Goal: Information Seeking & Learning: Find specific page/section

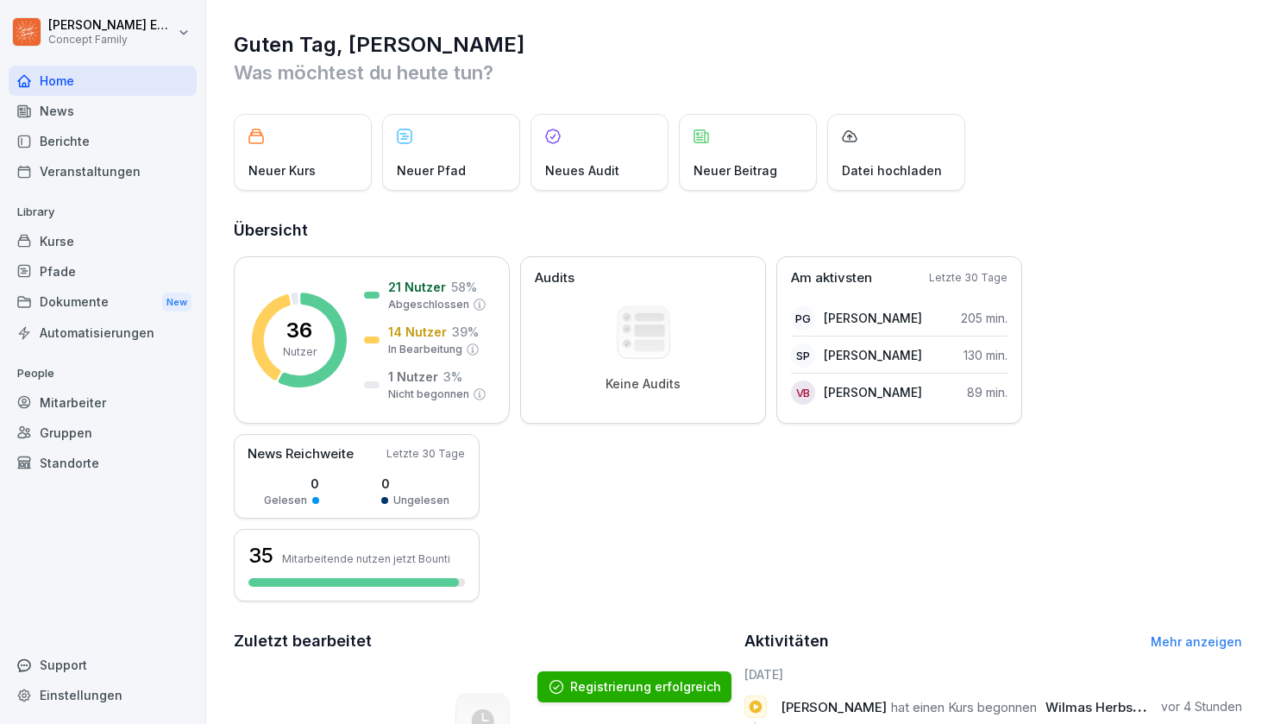
click at [127, 127] on div "Berichte" at bounding box center [103, 141] width 188 height 30
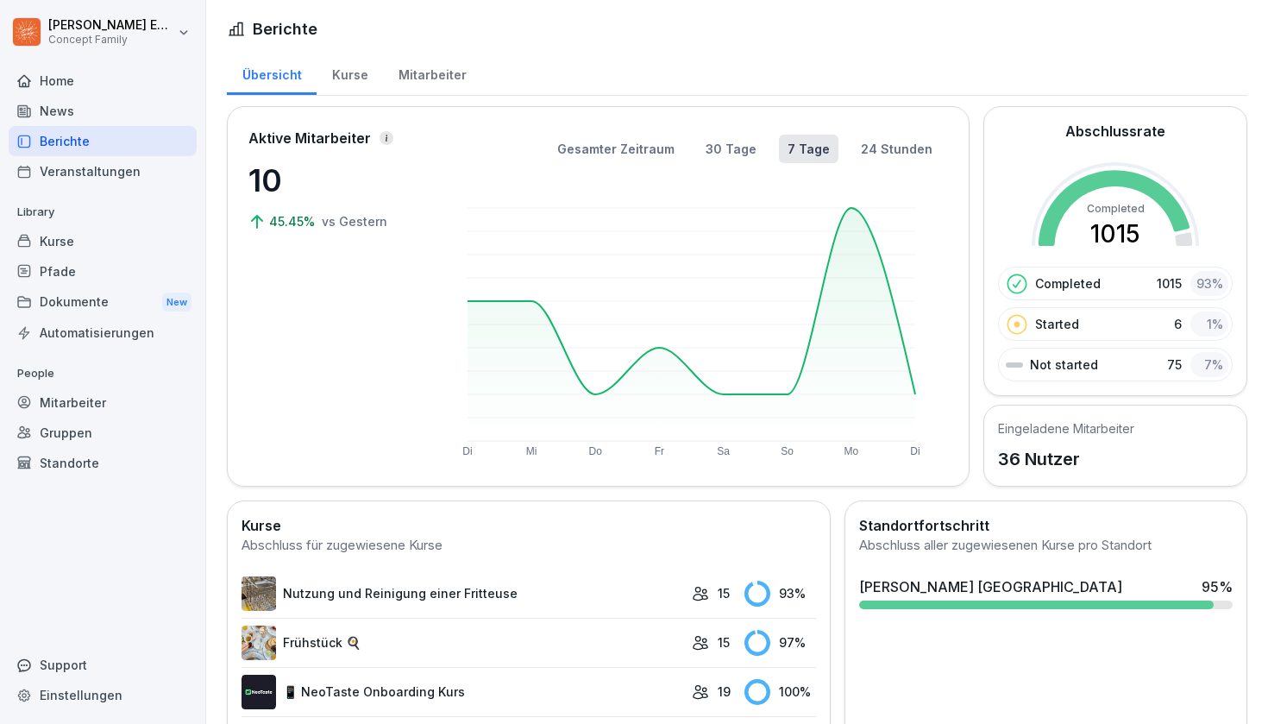
click at [351, 66] on div "Kurse" at bounding box center [350, 73] width 66 height 44
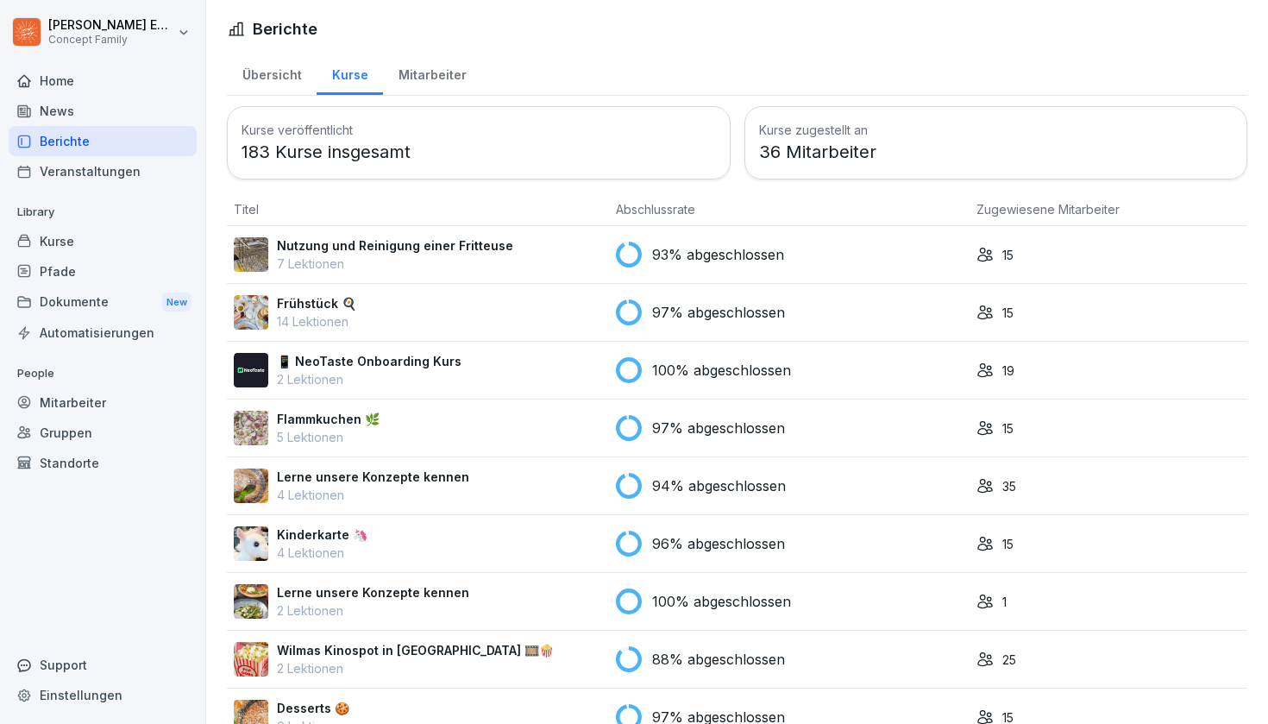
click at [408, 79] on div "Mitarbeiter" at bounding box center [432, 73] width 98 height 44
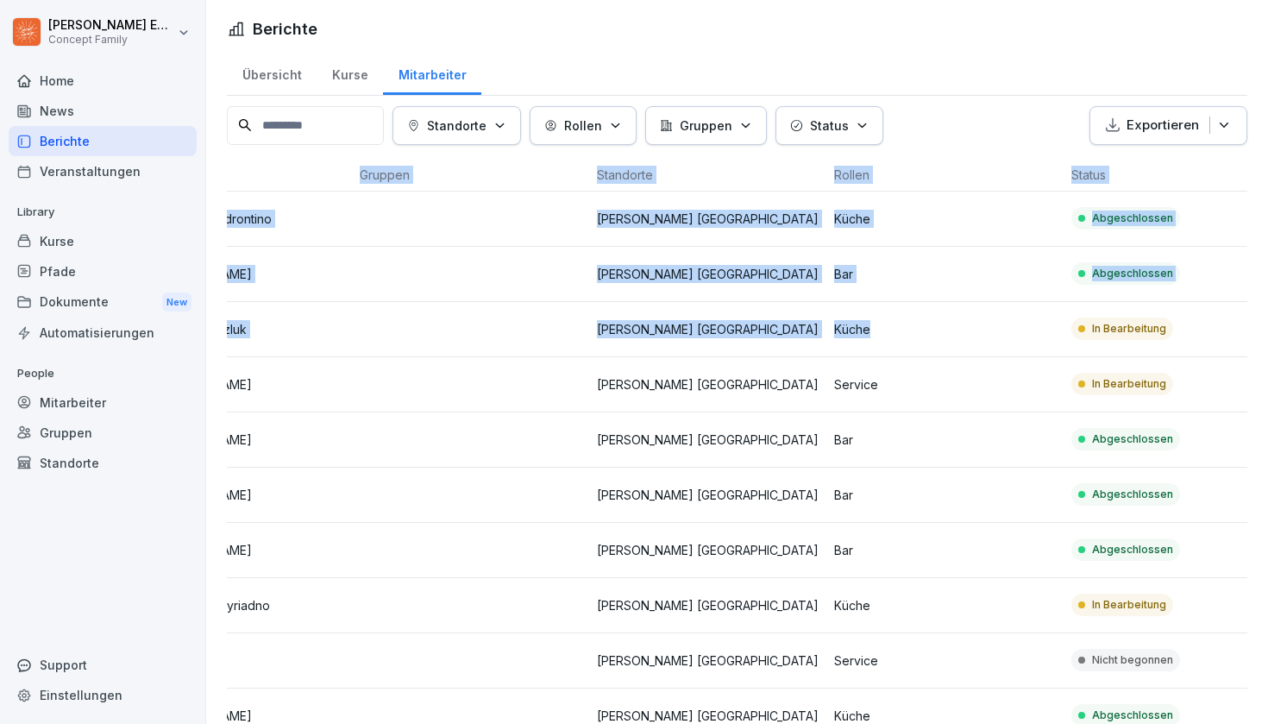
scroll to position [0, 186]
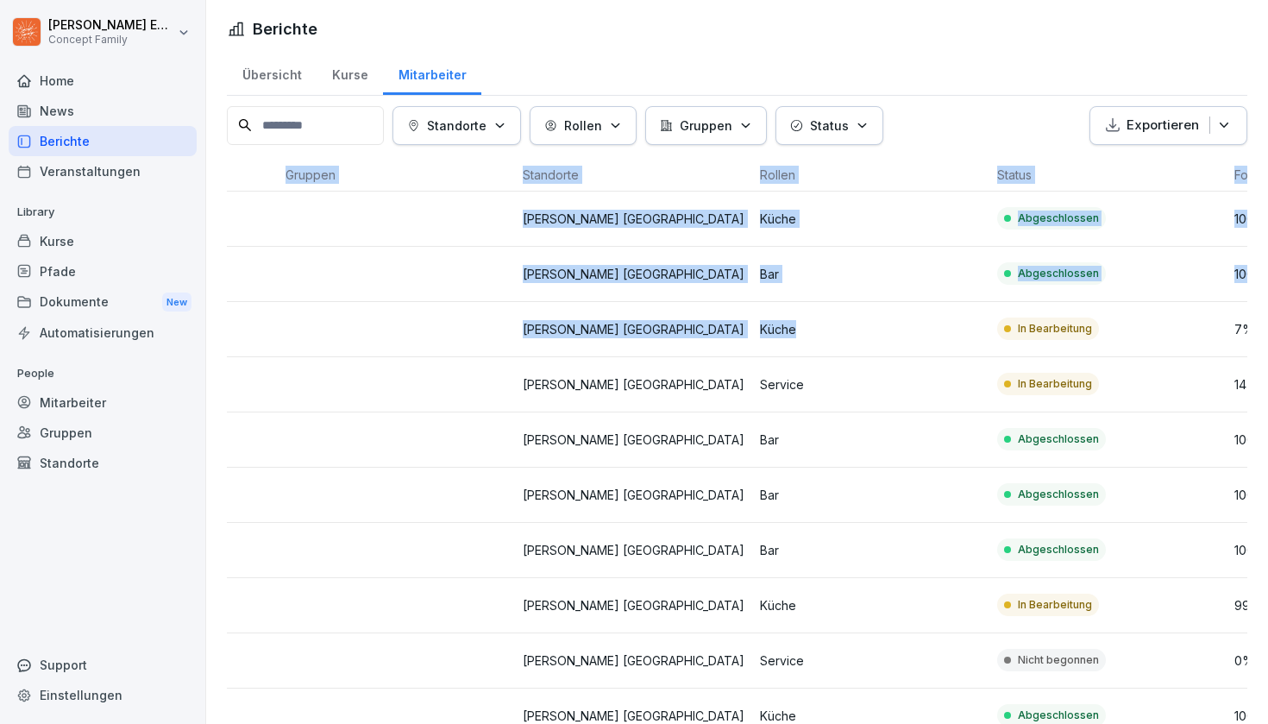
drag, startPoint x: 1018, startPoint y: 330, endPoint x: 1268, endPoint y: 348, distance: 250.0
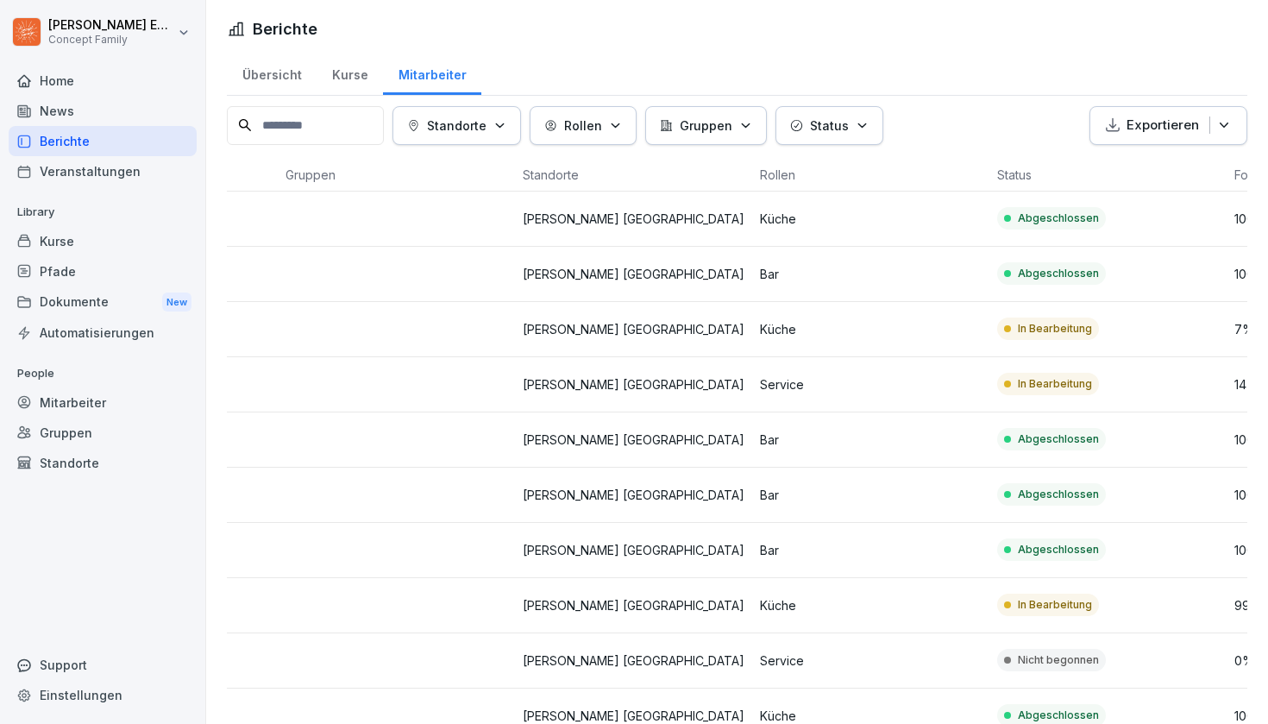
click at [1170, 321] on td "In Bearbeitung" at bounding box center [1109, 329] width 237 height 55
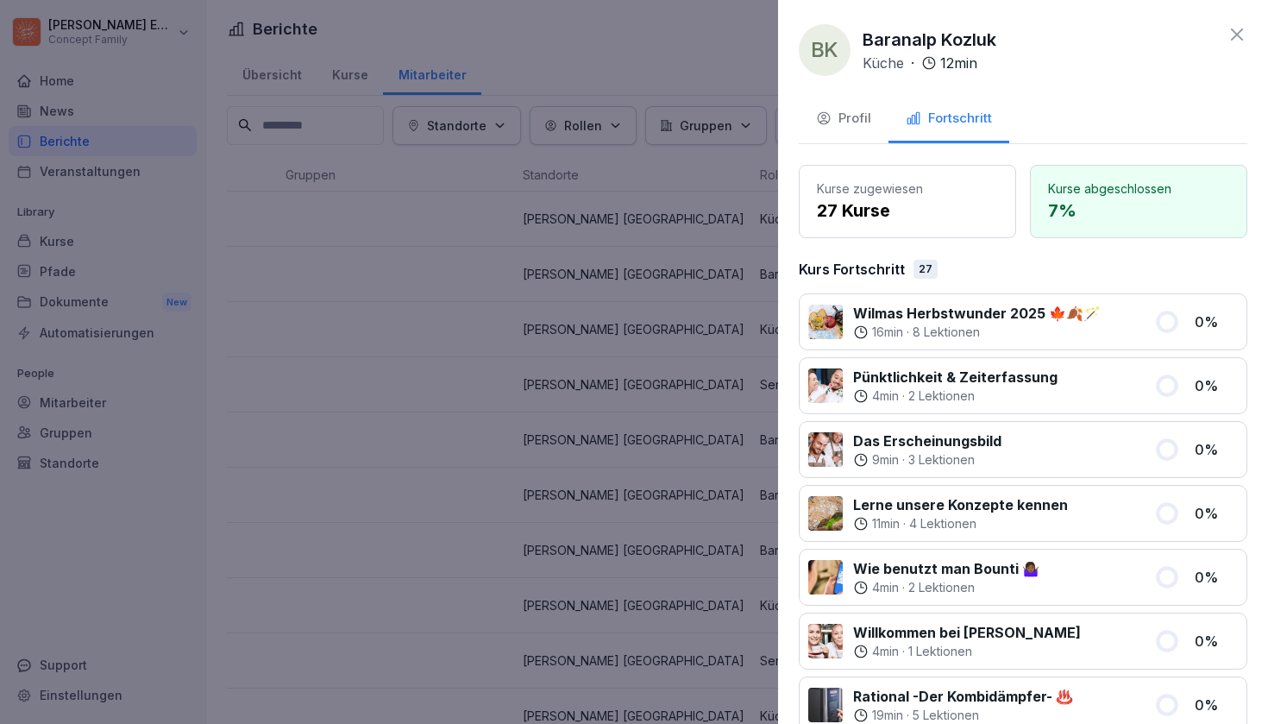
click at [630, 315] on div at bounding box center [634, 362] width 1268 height 724
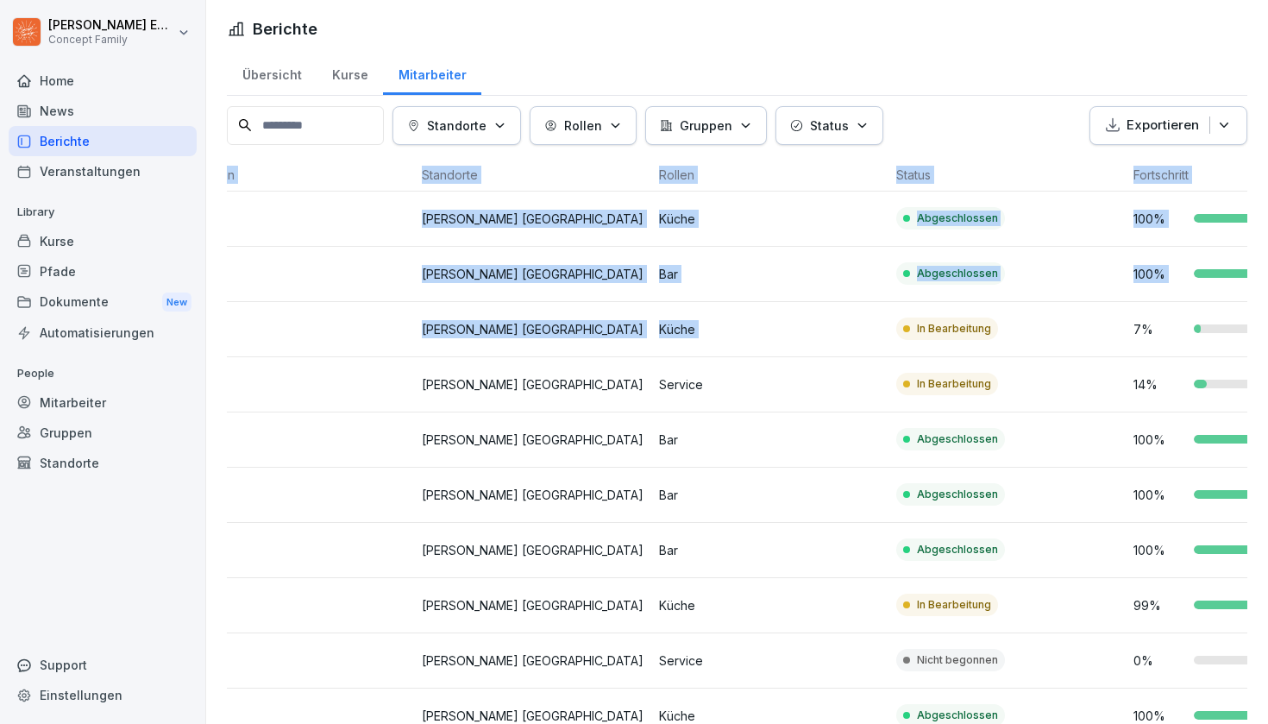
scroll to position [0, 398]
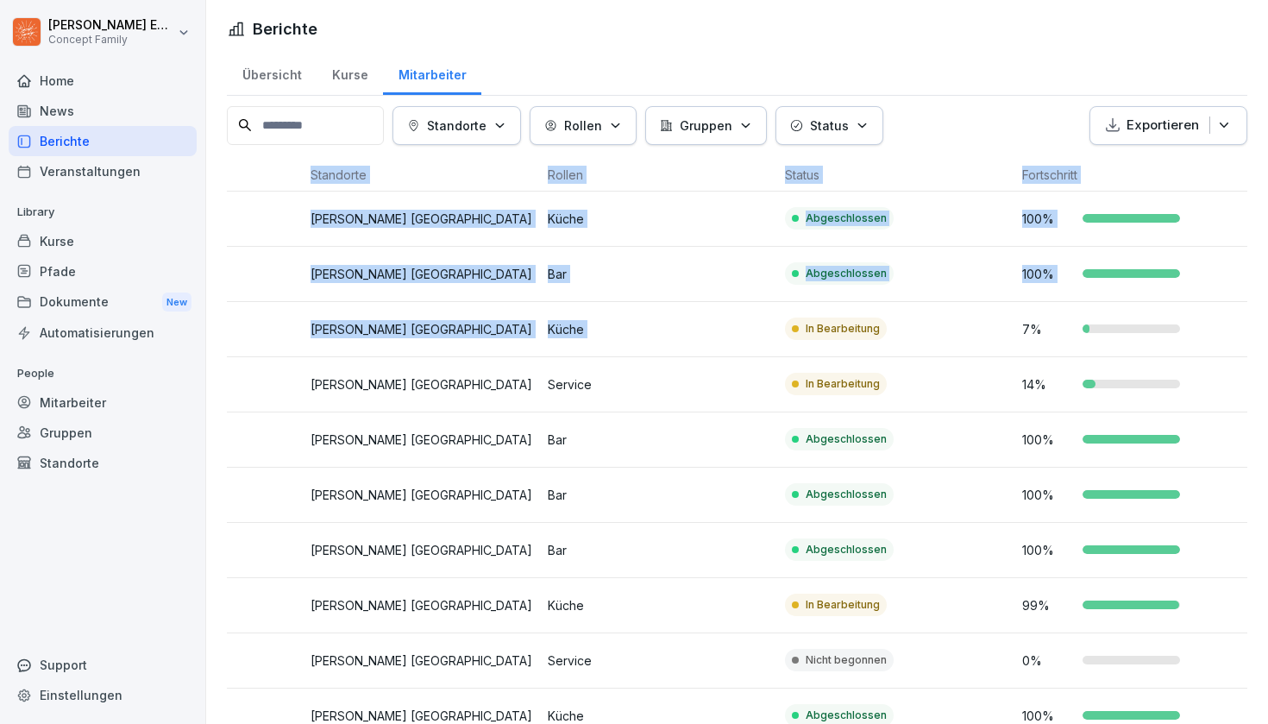
drag, startPoint x: 1104, startPoint y: 313, endPoint x: 1268, endPoint y: 365, distance: 171.9
click at [884, 306] on td "In Bearbeitung" at bounding box center [896, 329] width 237 height 55
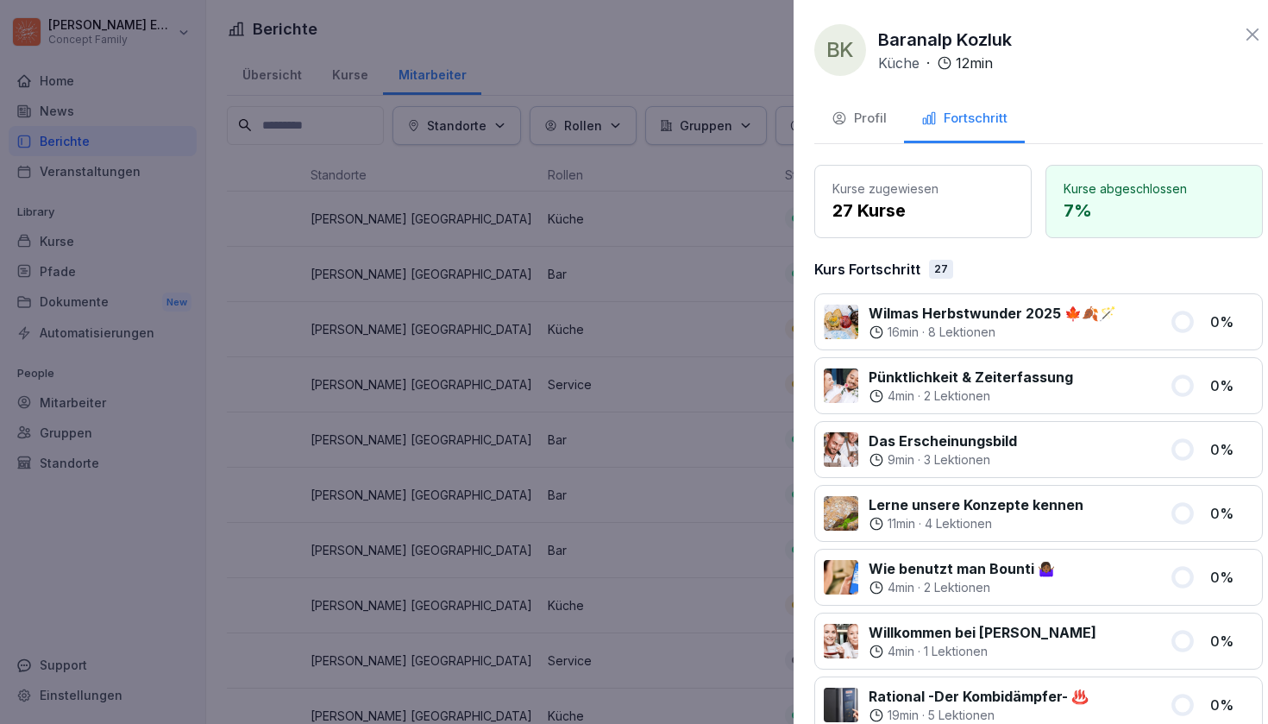
click at [595, 328] on div at bounding box center [634, 362] width 1268 height 724
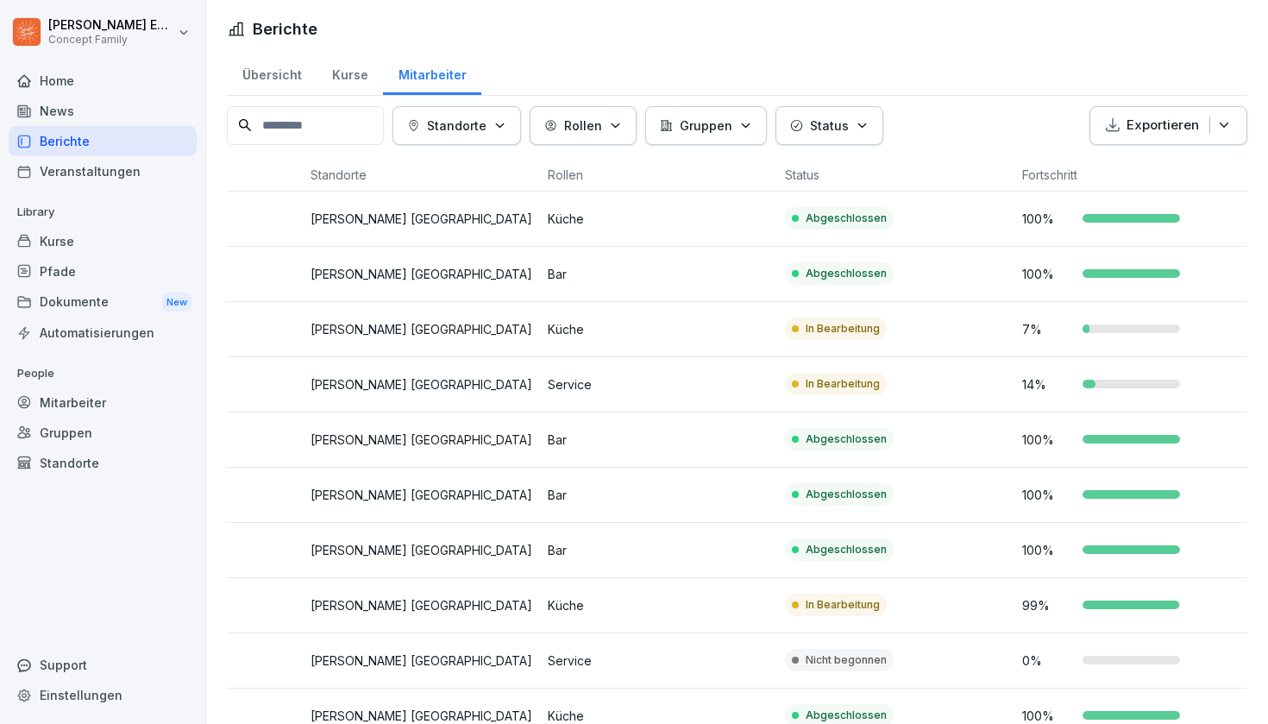
click at [416, 379] on p "[PERSON_NAME] [GEOGRAPHIC_DATA]" at bounding box center [422, 384] width 223 height 18
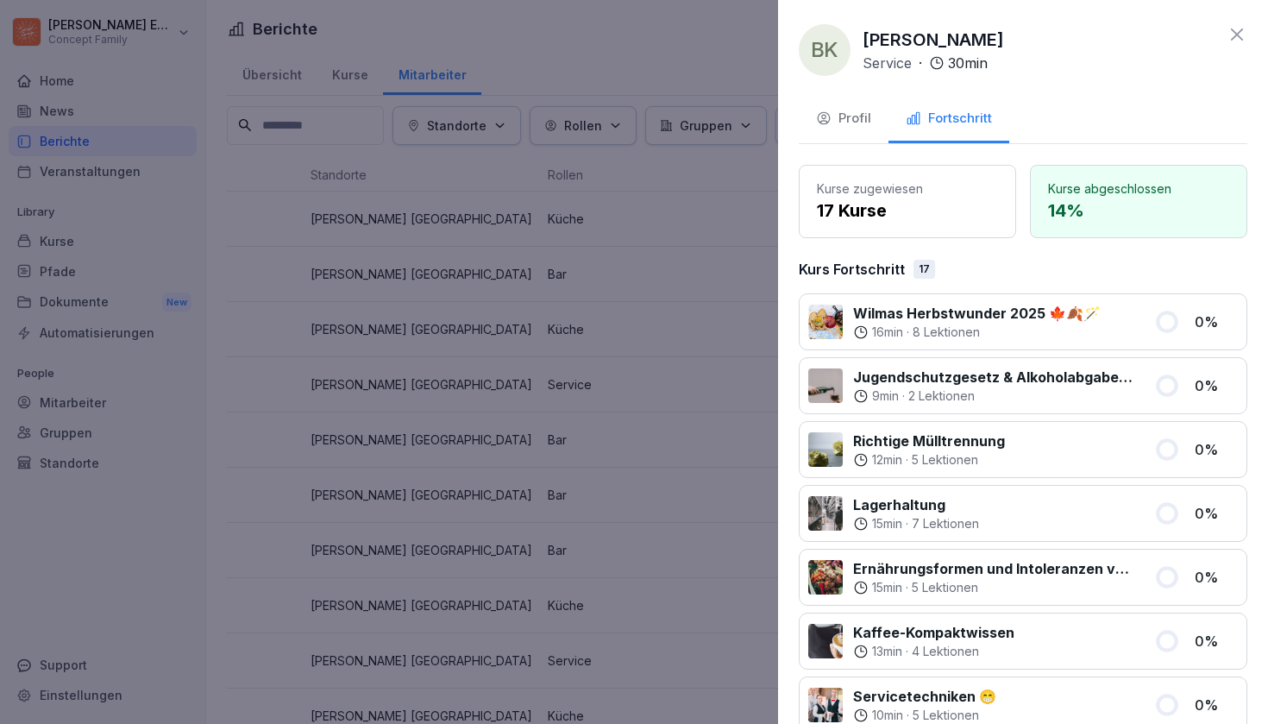
click at [473, 337] on div at bounding box center [634, 362] width 1268 height 724
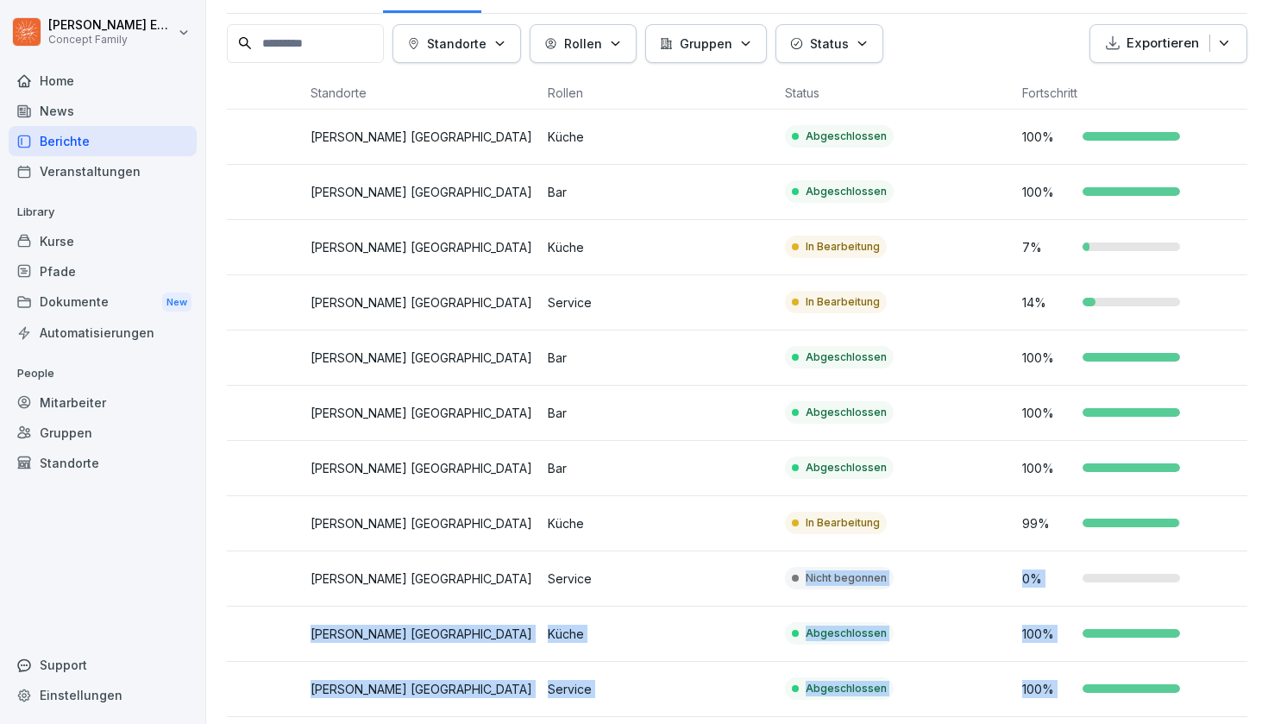
drag, startPoint x: 978, startPoint y: 655, endPoint x: 958, endPoint y: 723, distance: 71.0
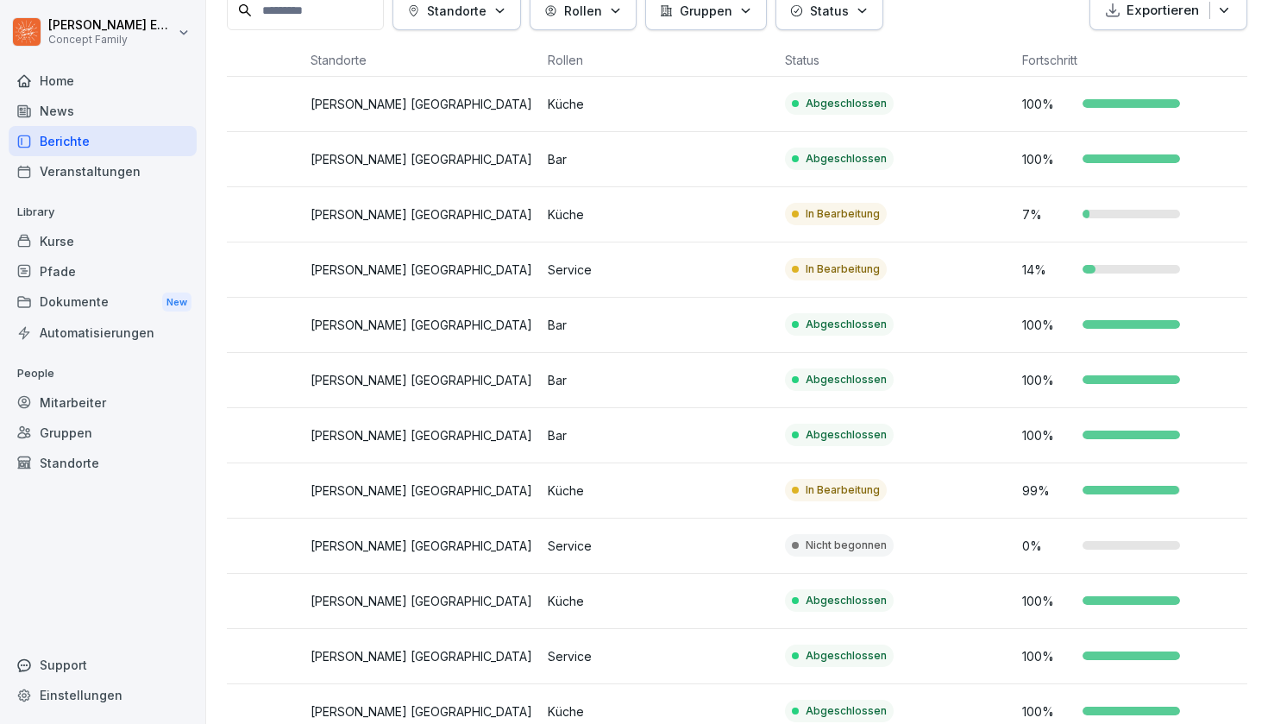
click at [946, 504] on td "In Bearbeitung" at bounding box center [896, 490] width 237 height 55
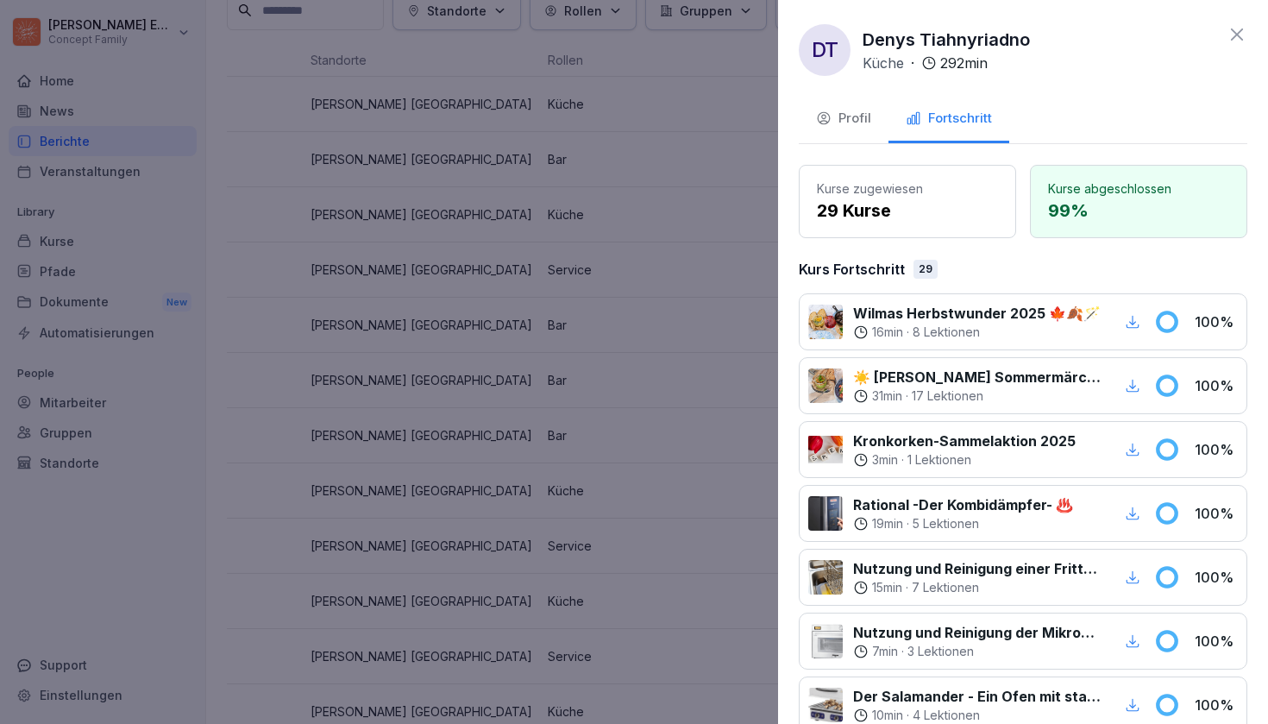
click at [946, 504] on p "Rational -Der Kombidämpfer- ♨️" at bounding box center [963, 504] width 220 height 21
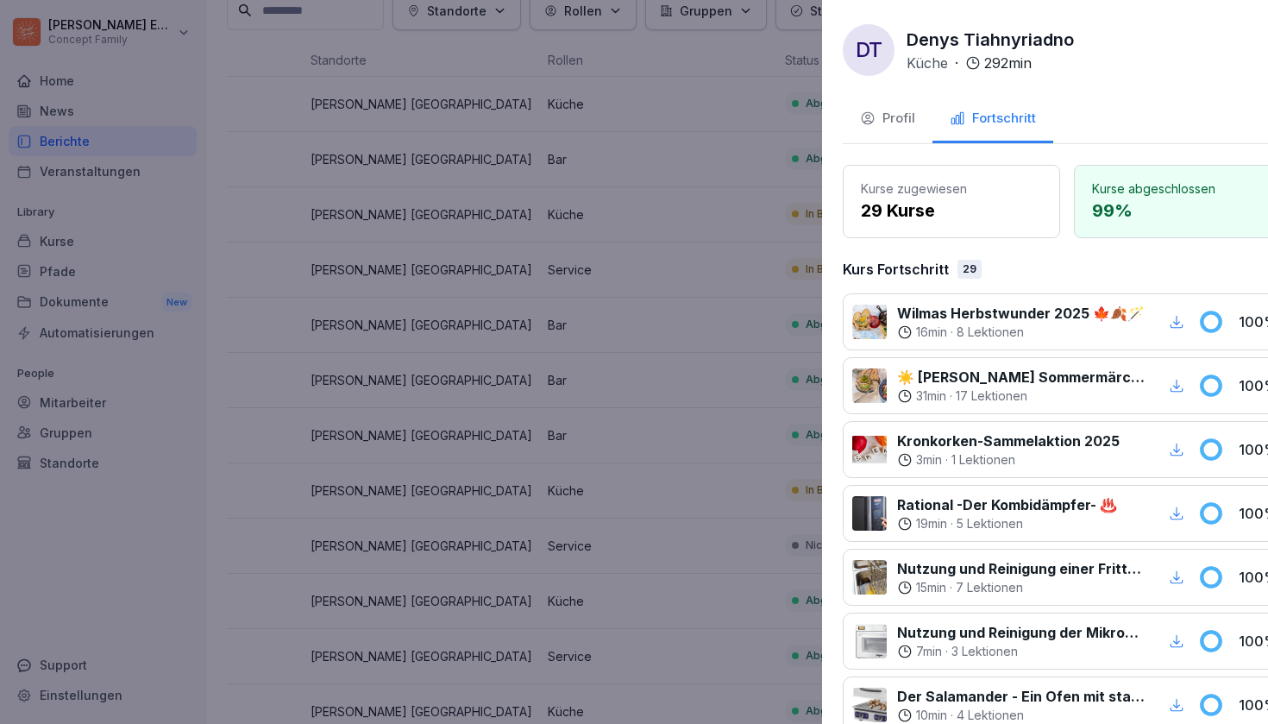
click at [702, 418] on div at bounding box center [634, 362] width 1268 height 724
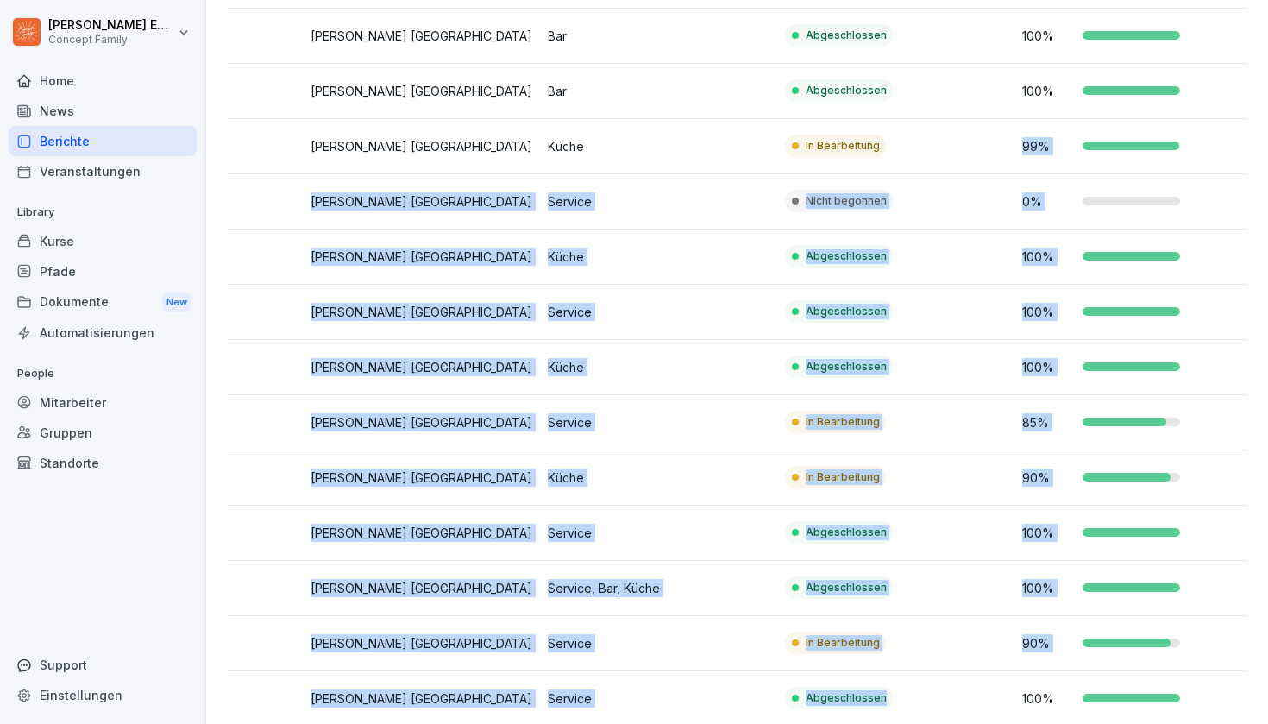
scroll to position [492, 0]
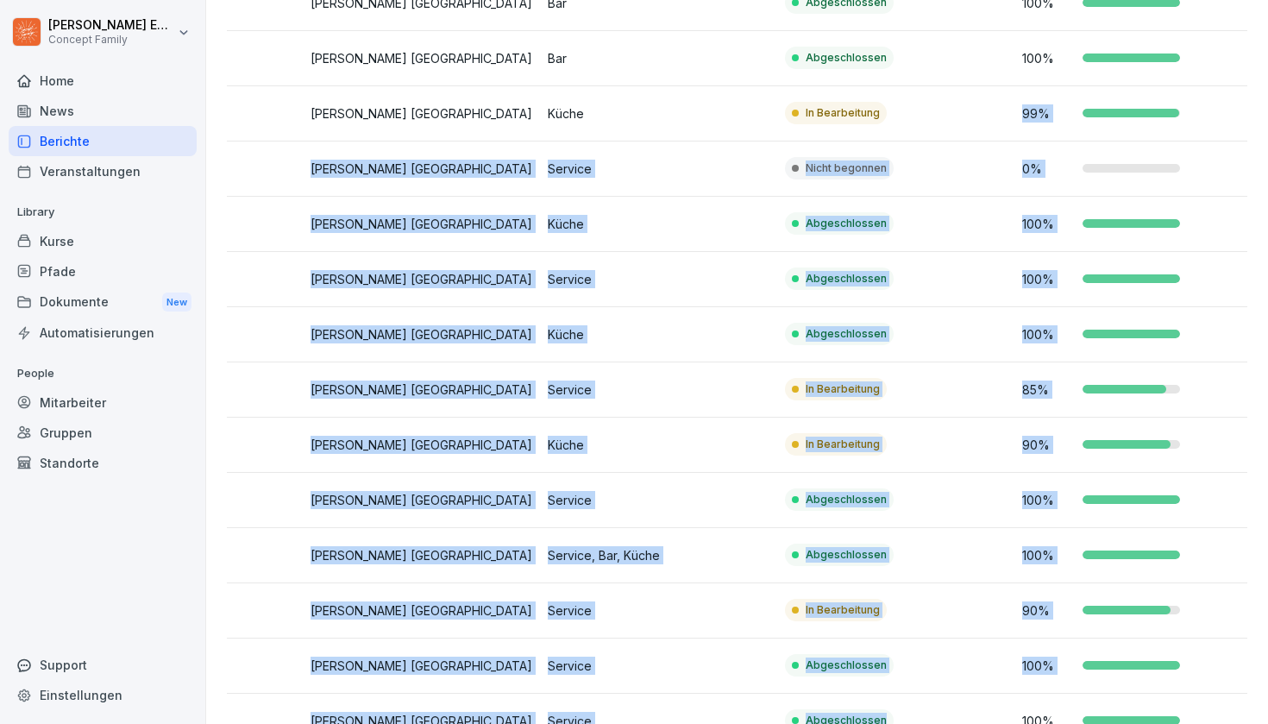
drag, startPoint x: 995, startPoint y: 488, endPoint x: 925, endPoint y: 340, distance: 163.3
click at [923, 371] on tbody "AI Addolorata Idrontino [PERSON_NAME] [GEOGRAPHIC_DATA] Küche Abgeschlossen 100…" at bounding box center [541, 694] width 1424 height 1988
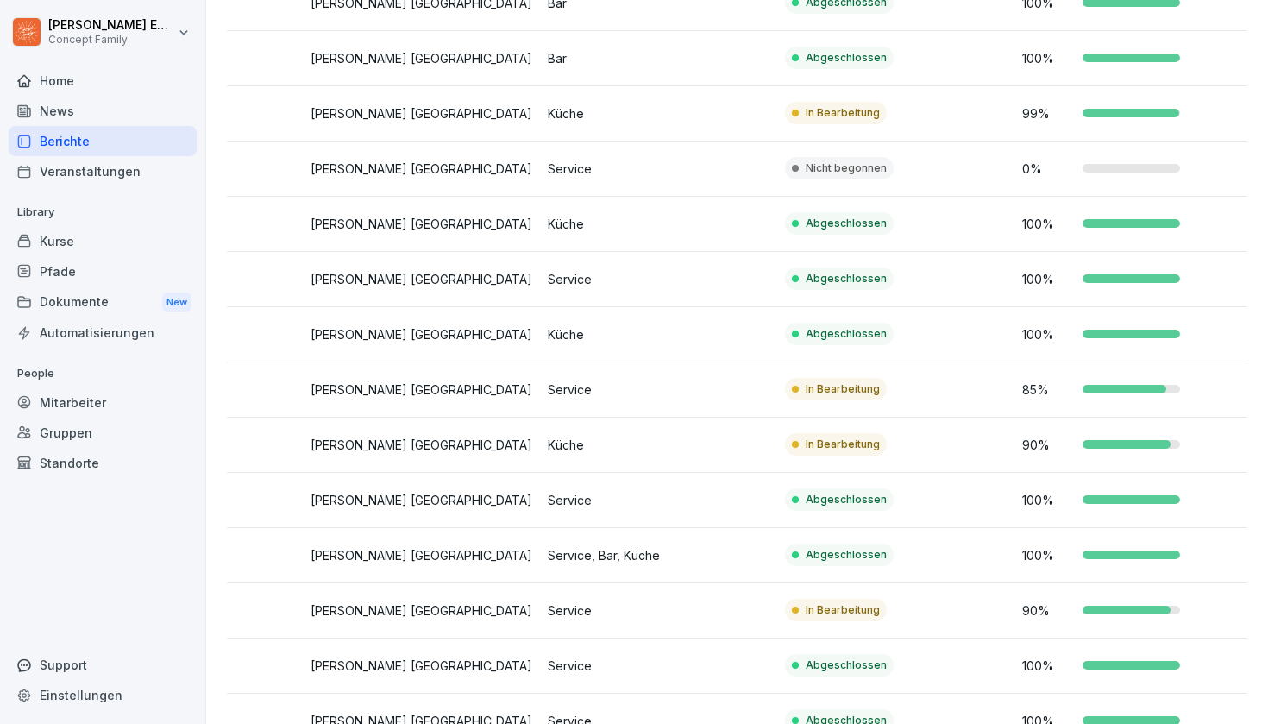
click at [861, 375] on td "In Bearbeitung" at bounding box center [896, 389] width 237 height 55
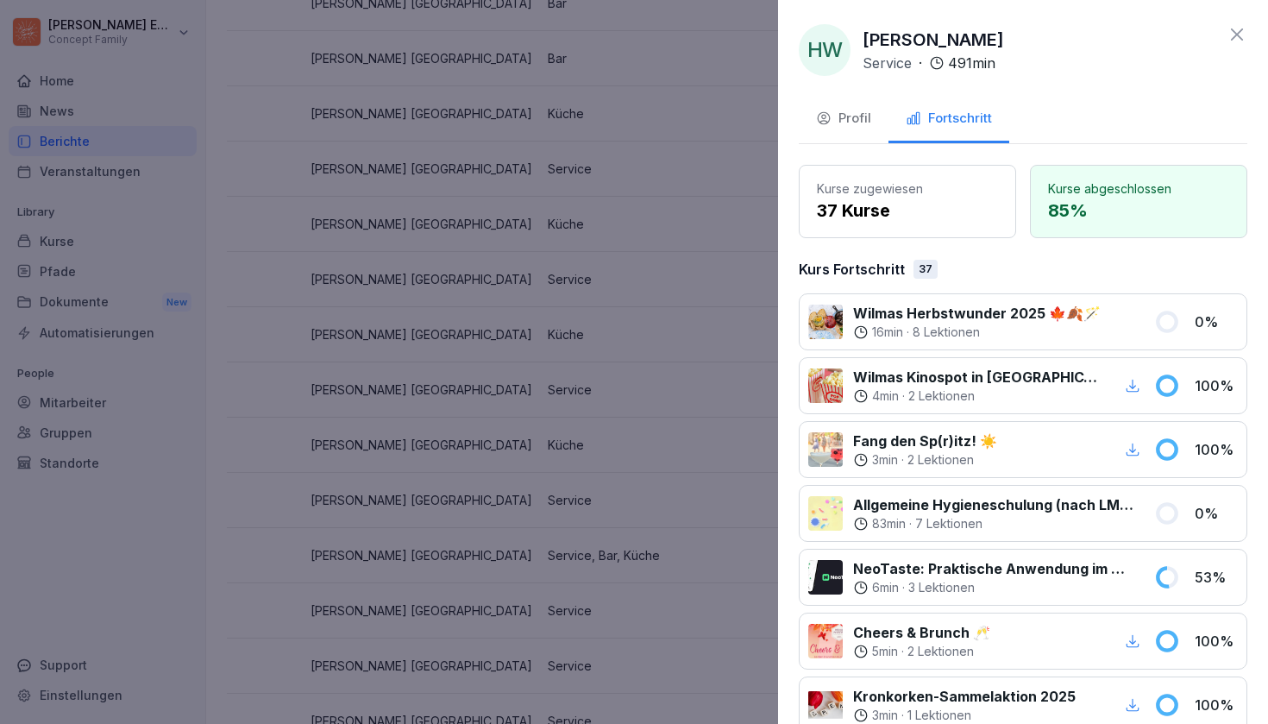
click at [719, 284] on div at bounding box center [634, 362] width 1268 height 724
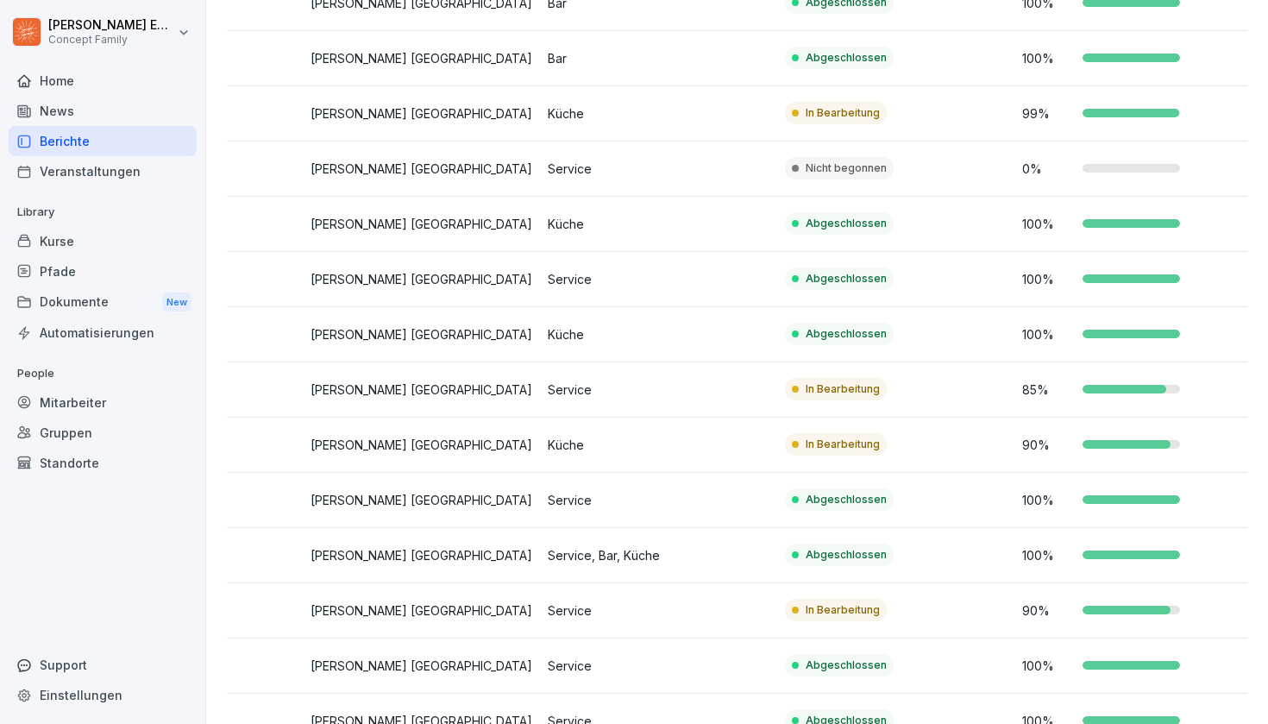
click at [887, 452] on td "In Bearbeitung" at bounding box center [896, 445] width 237 height 55
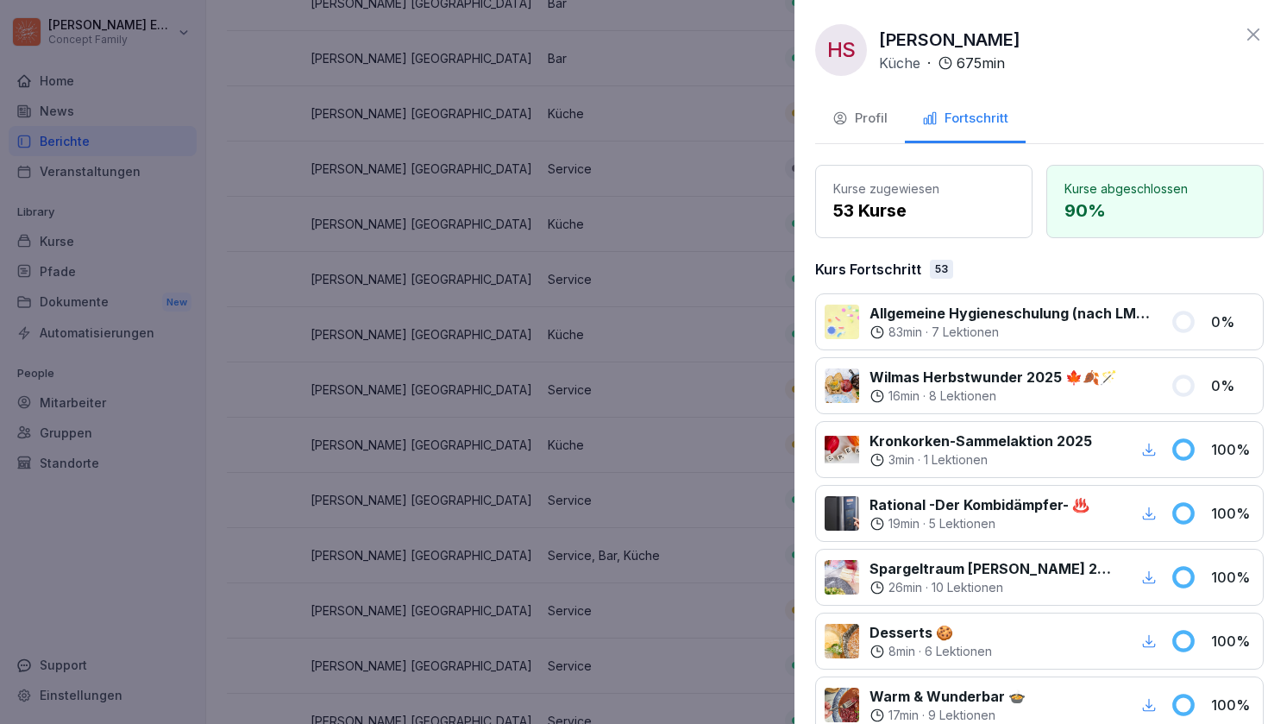
click at [683, 342] on div at bounding box center [634, 362] width 1268 height 724
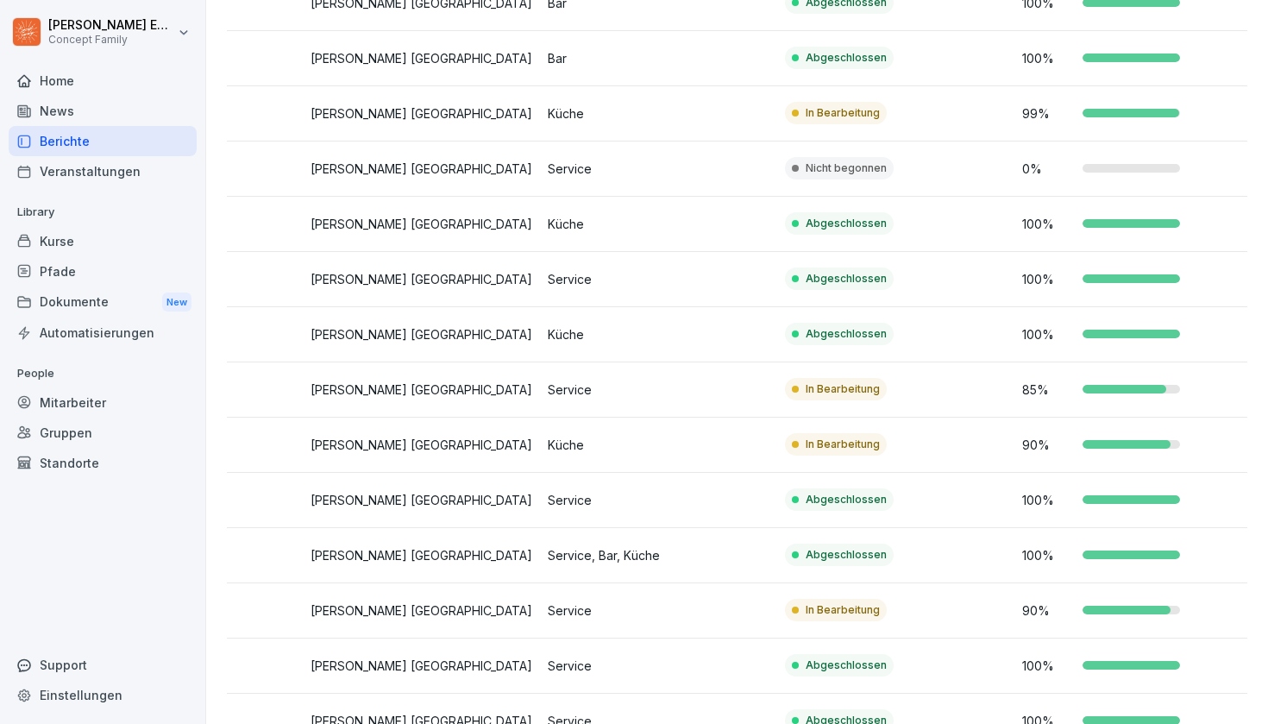
click at [873, 626] on td "In Bearbeitung" at bounding box center [896, 610] width 237 height 55
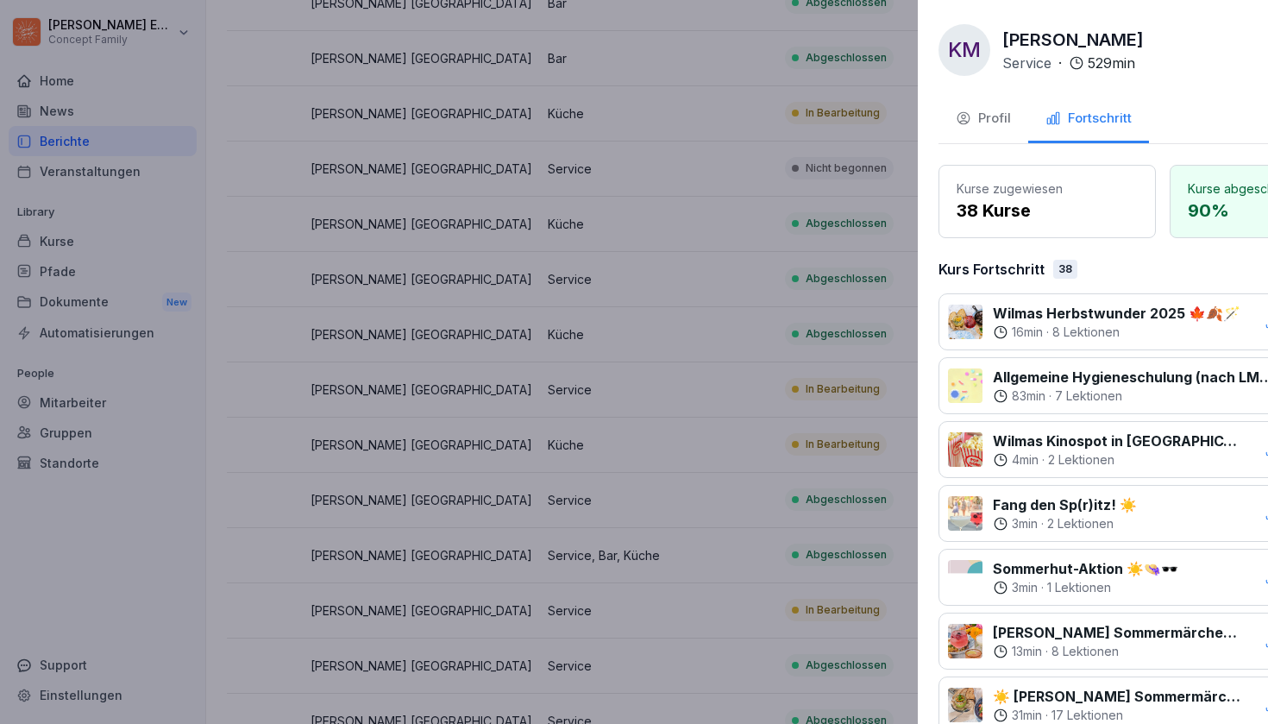
click at [739, 338] on div at bounding box center [634, 362] width 1268 height 724
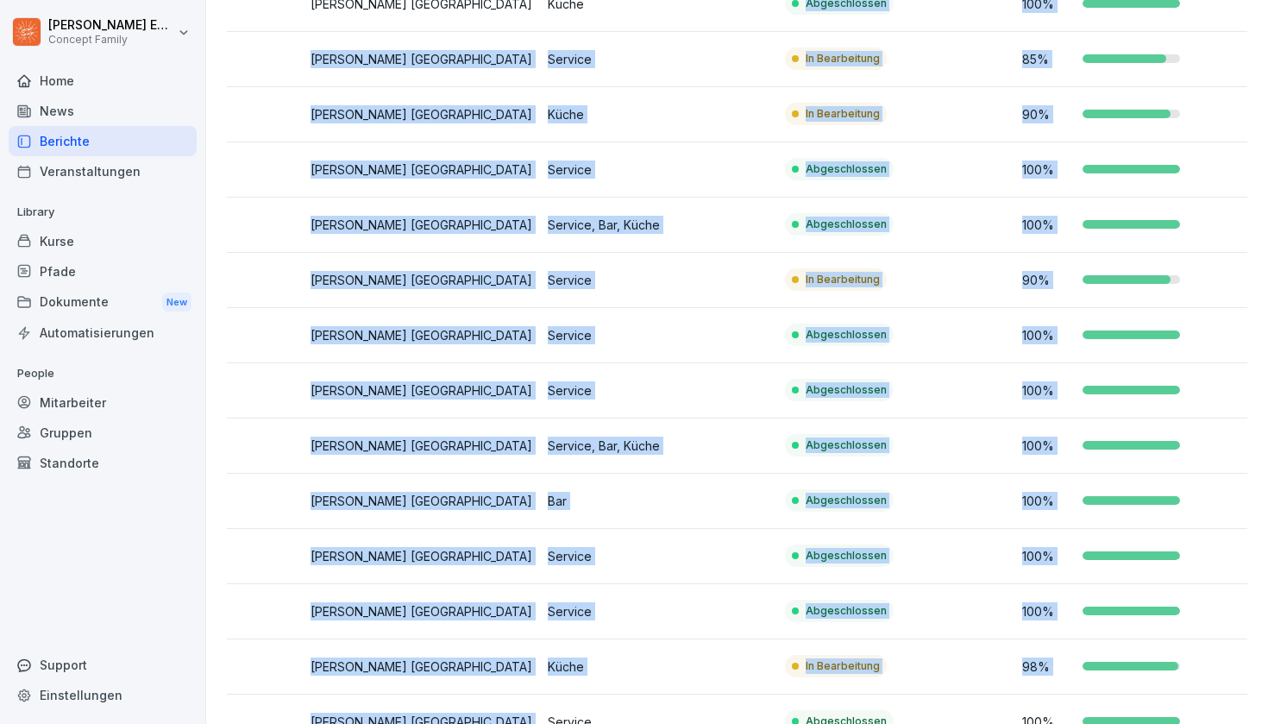
drag, startPoint x: 739, startPoint y: 338, endPoint x: 718, endPoint y: 723, distance: 385.5
click at [718, 723] on tbody "AI Addolorata Idrontino [PERSON_NAME] [GEOGRAPHIC_DATA] Küche Abgeschlossen 100…" at bounding box center [541, 363] width 1424 height 1988
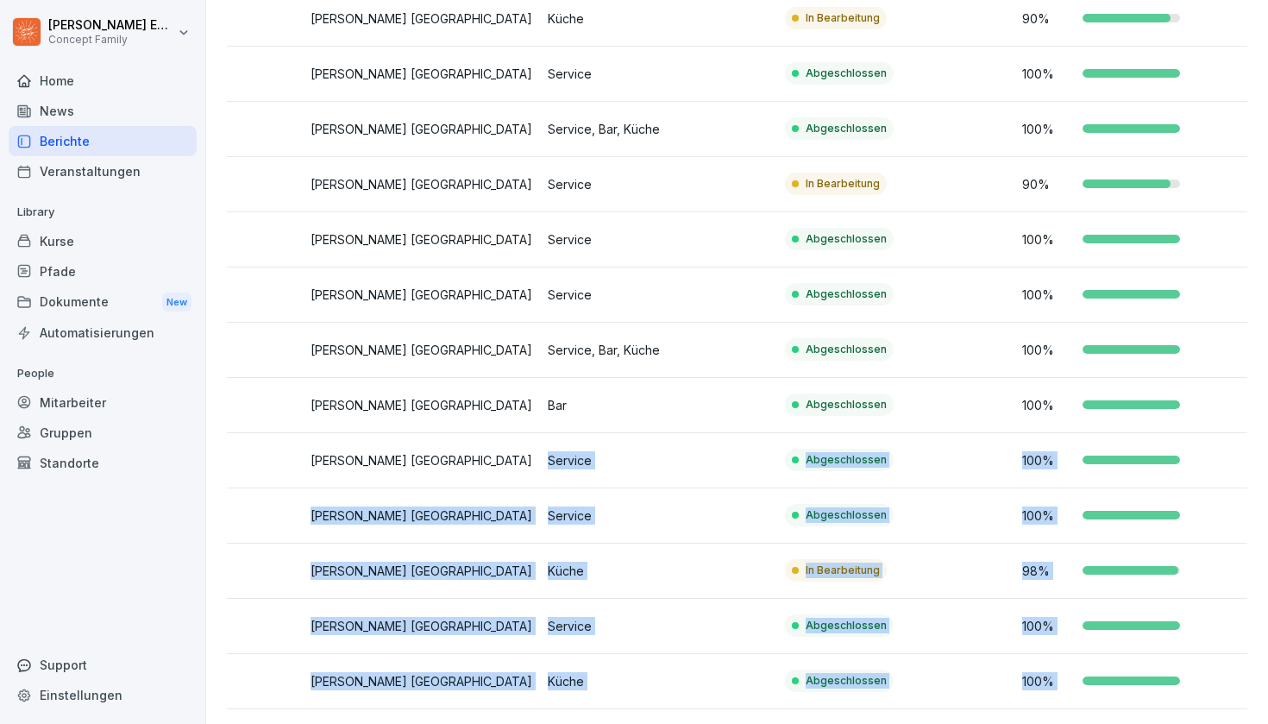
drag, startPoint x: 766, startPoint y: 515, endPoint x: 774, endPoint y: 723, distance: 208.1
click at [774, 723] on tbody "AI Addolorata Idrontino [PERSON_NAME] [GEOGRAPHIC_DATA] Küche Abgeschlossen 100…" at bounding box center [541, 267] width 1424 height 1988
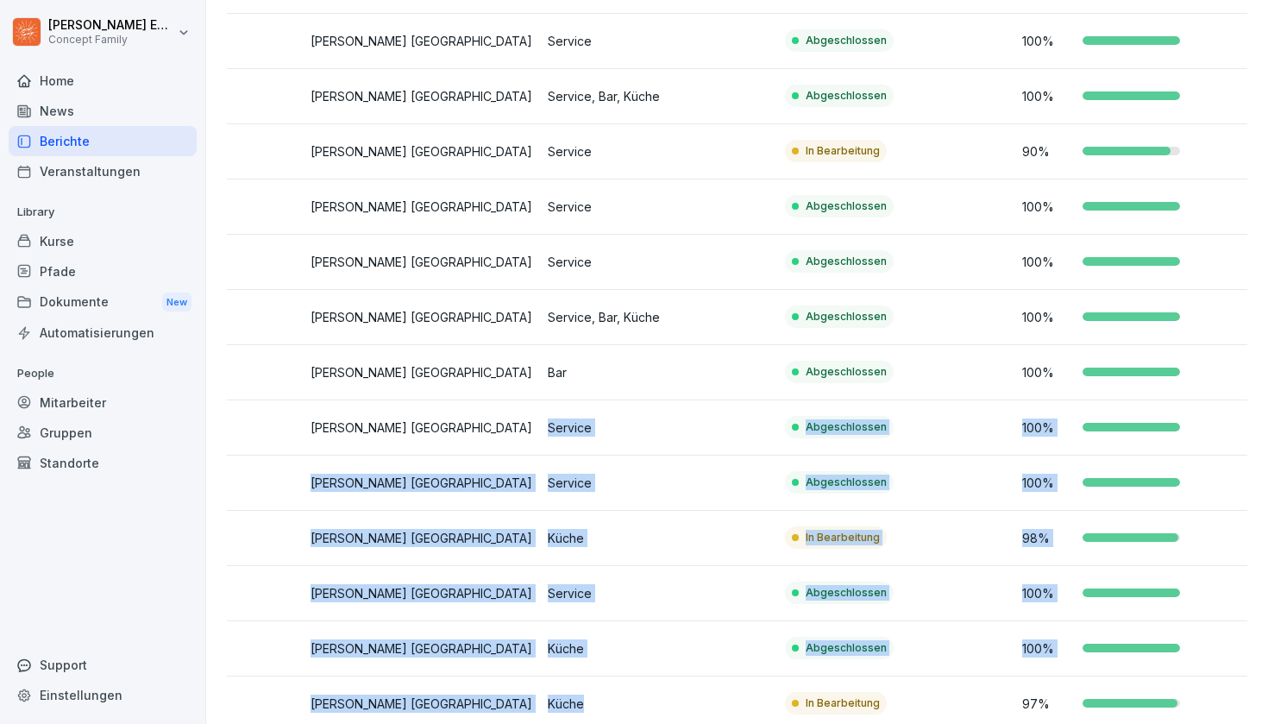
click at [966, 533] on td "In Bearbeitung" at bounding box center [896, 538] width 237 height 55
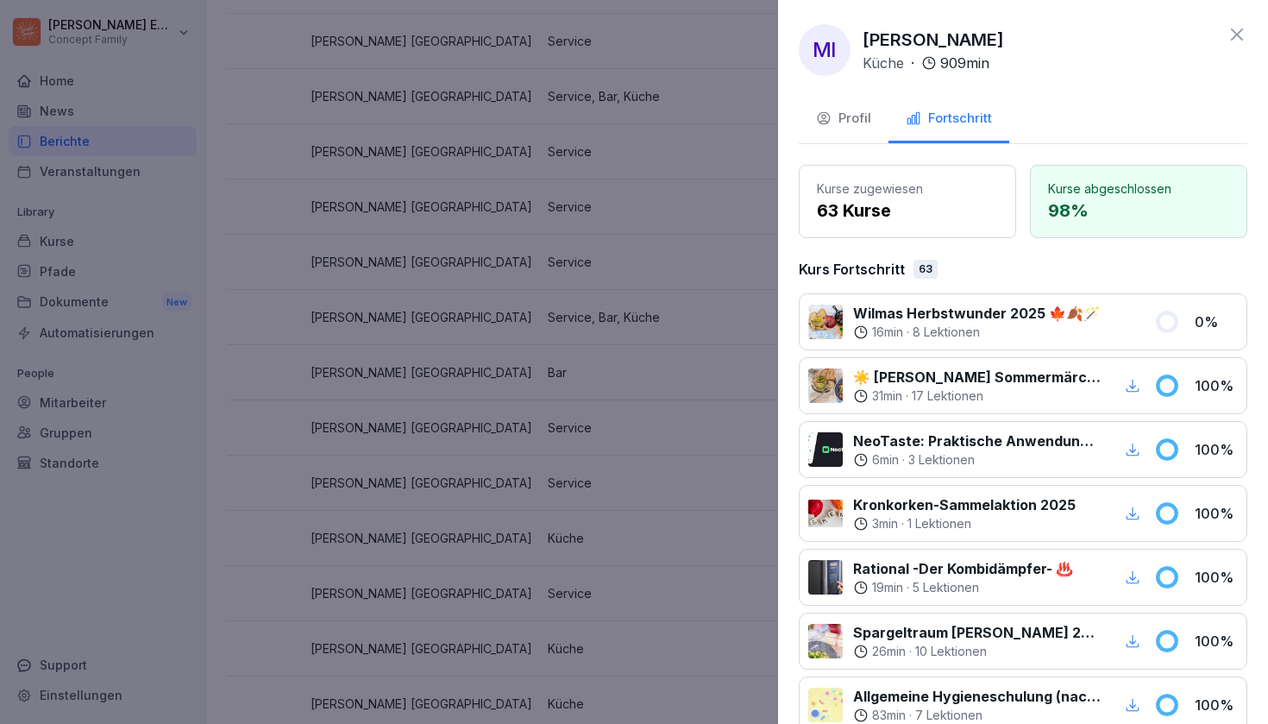
click at [664, 402] on div at bounding box center [634, 362] width 1268 height 724
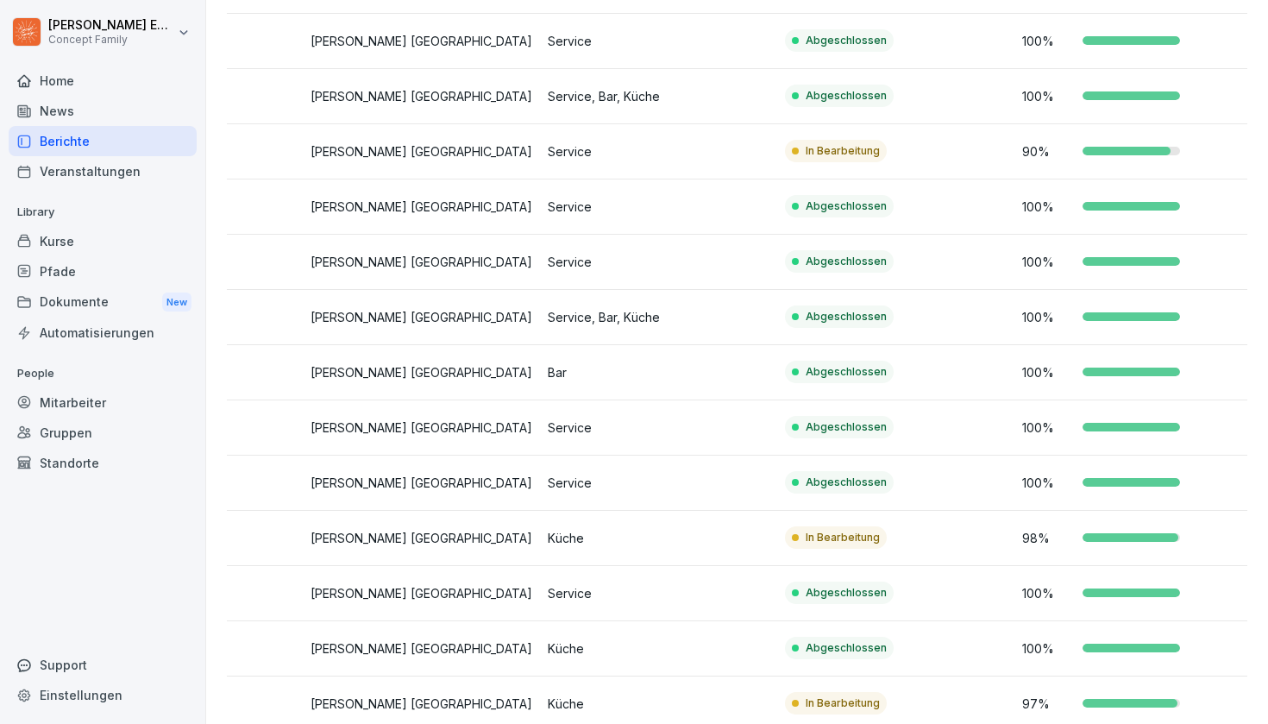
click at [796, 702] on div at bounding box center [795, 703] width 7 height 7
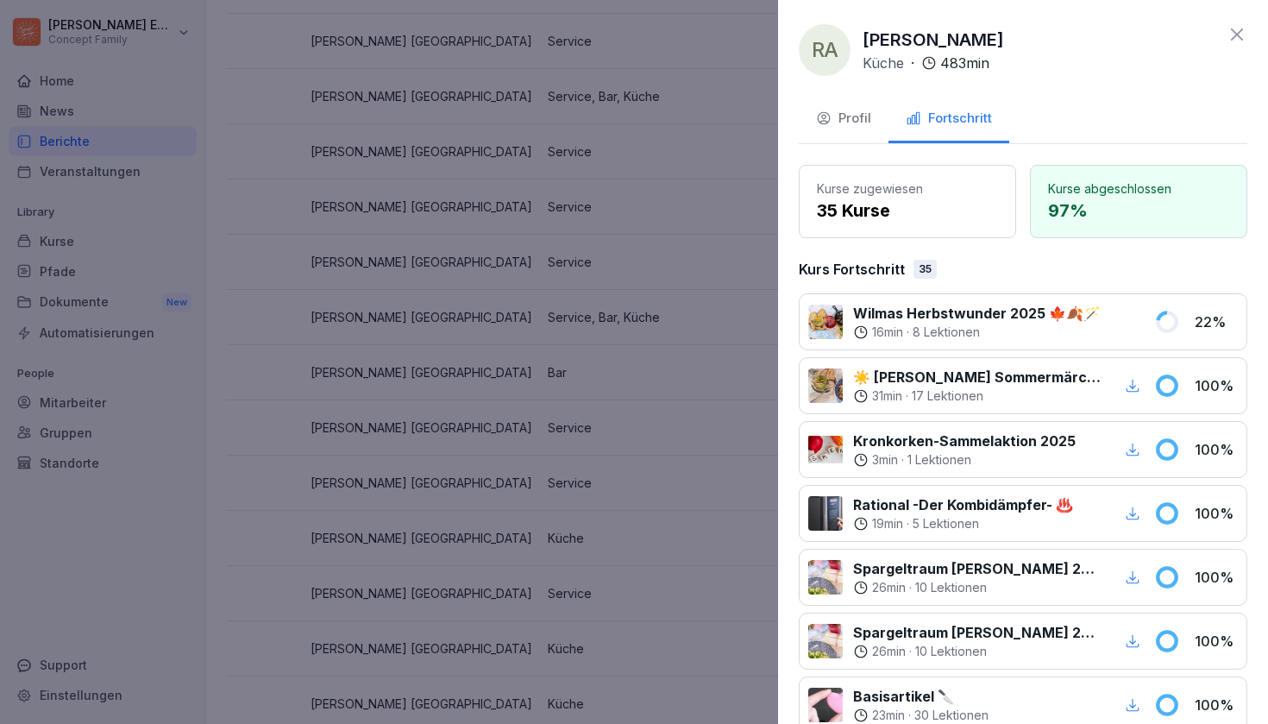
click at [780, 368] on div "RA [PERSON_NAME] · 483 min Profil Fortschritt Kurse zugewiesen 35 Kurse Kurse a…" at bounding box center [1023, 362] width 490 height 724
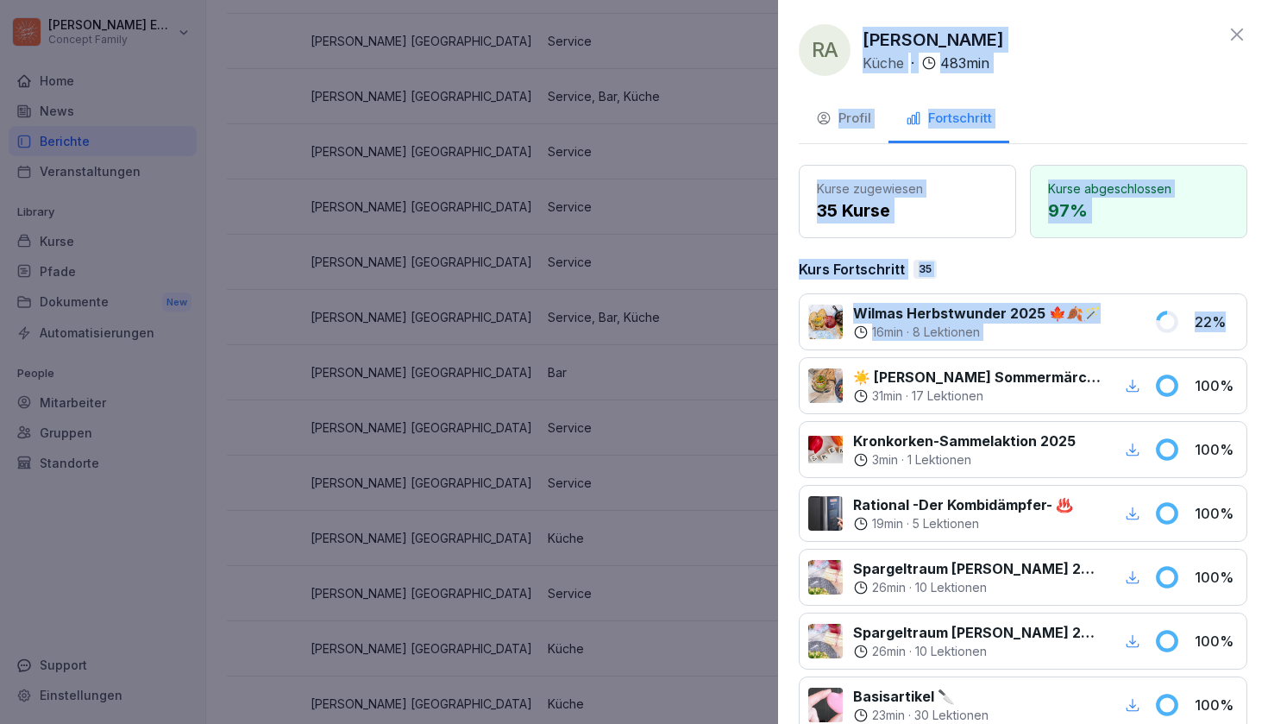
drag, startPoint x: 780, startPoint y: 368, endPoint x: 769, endPoint y: 368, distance: 11.2
click at [771, 368] on body "[PERSON_NAME] Concept Family Home News Berichte Veranstaltungen Library Kurse P…" at bounding box center [634, 362] width 1268 height 724
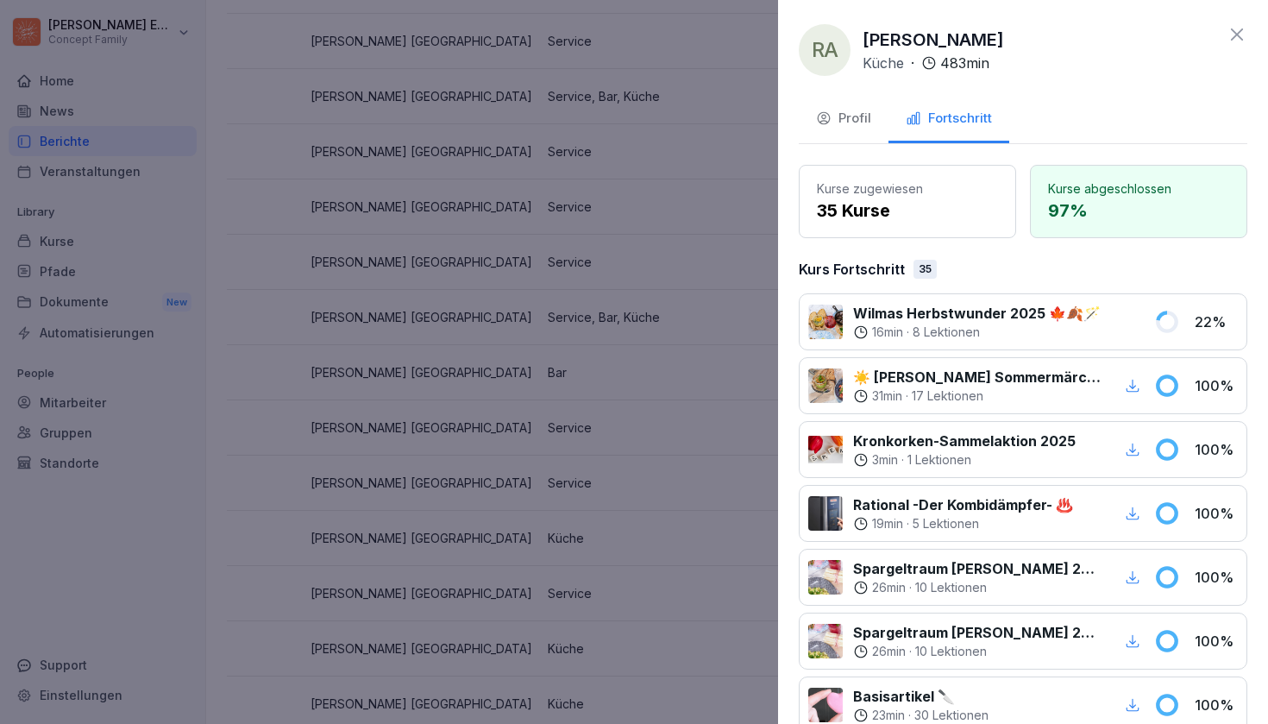
click at [769, 368] on div at bounding box center [634, 362] width 1268 height 724
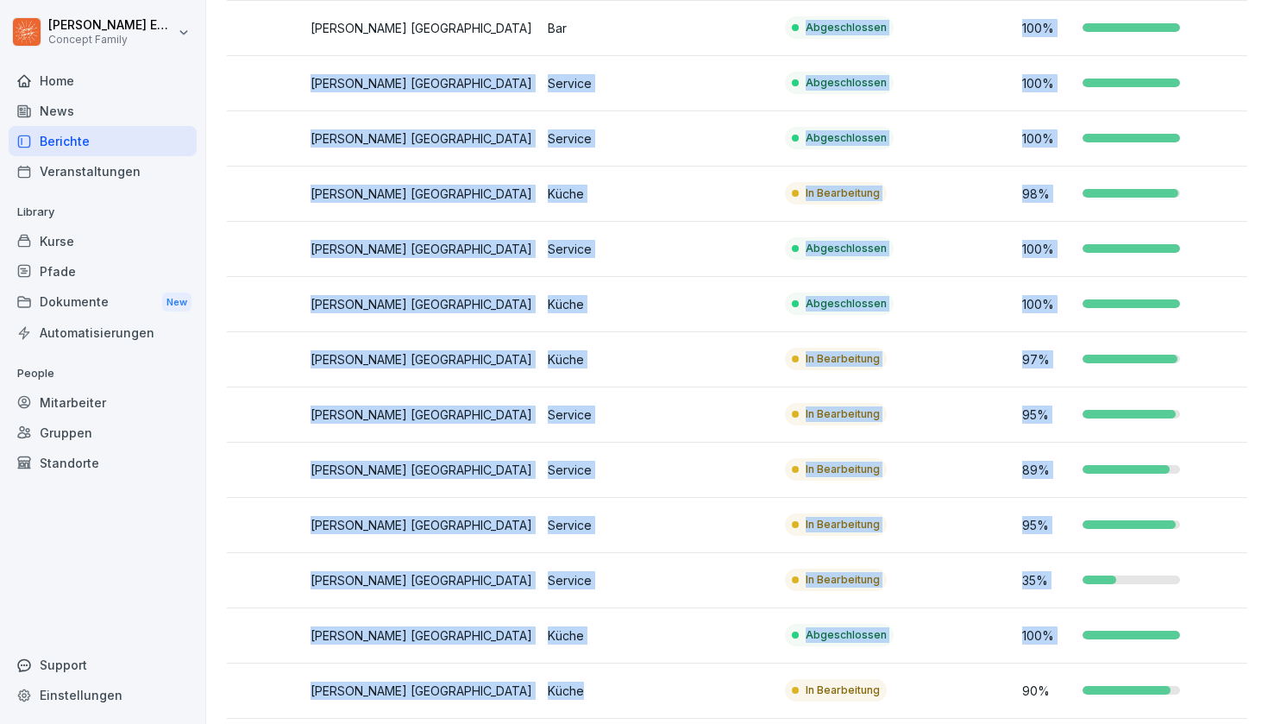
drag, startPoint x: 769, startPoint y: 375, endPoint x: 723, endPoint y: 723, distance: 350.7
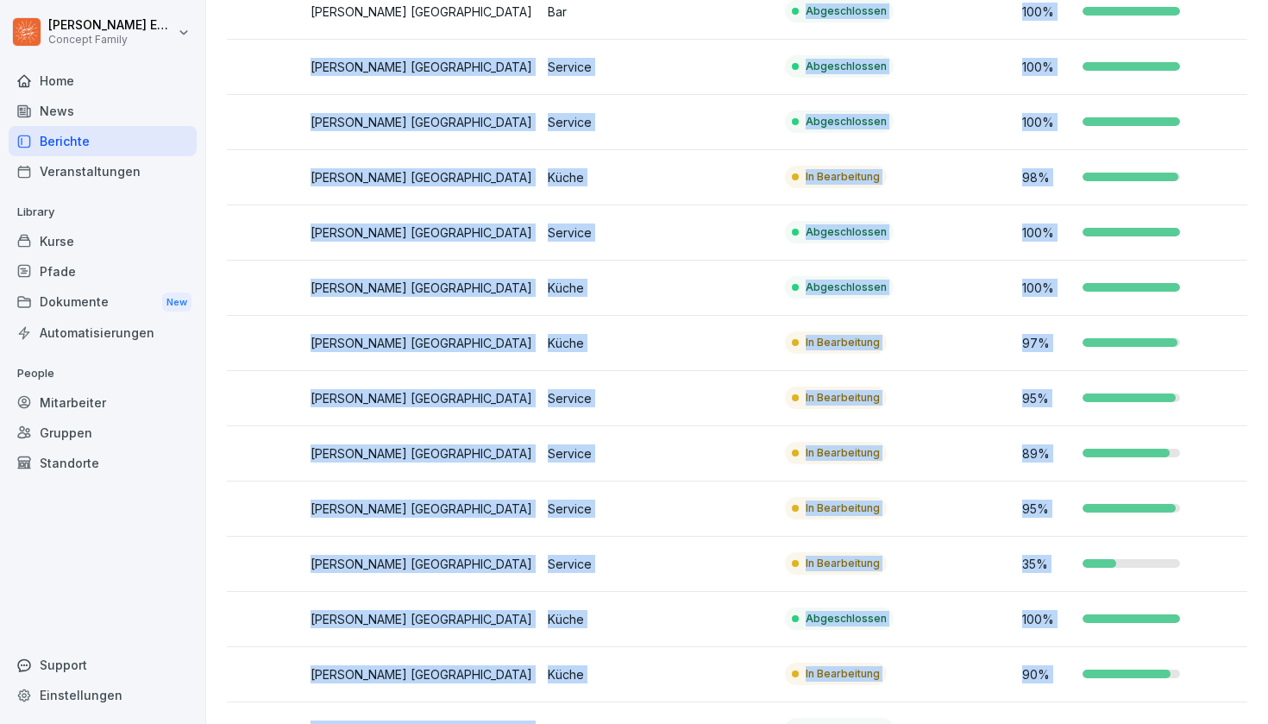
click at [833, 569] on p "In Bearbeitung" at bounding box center [843, 564] width 74 height 16
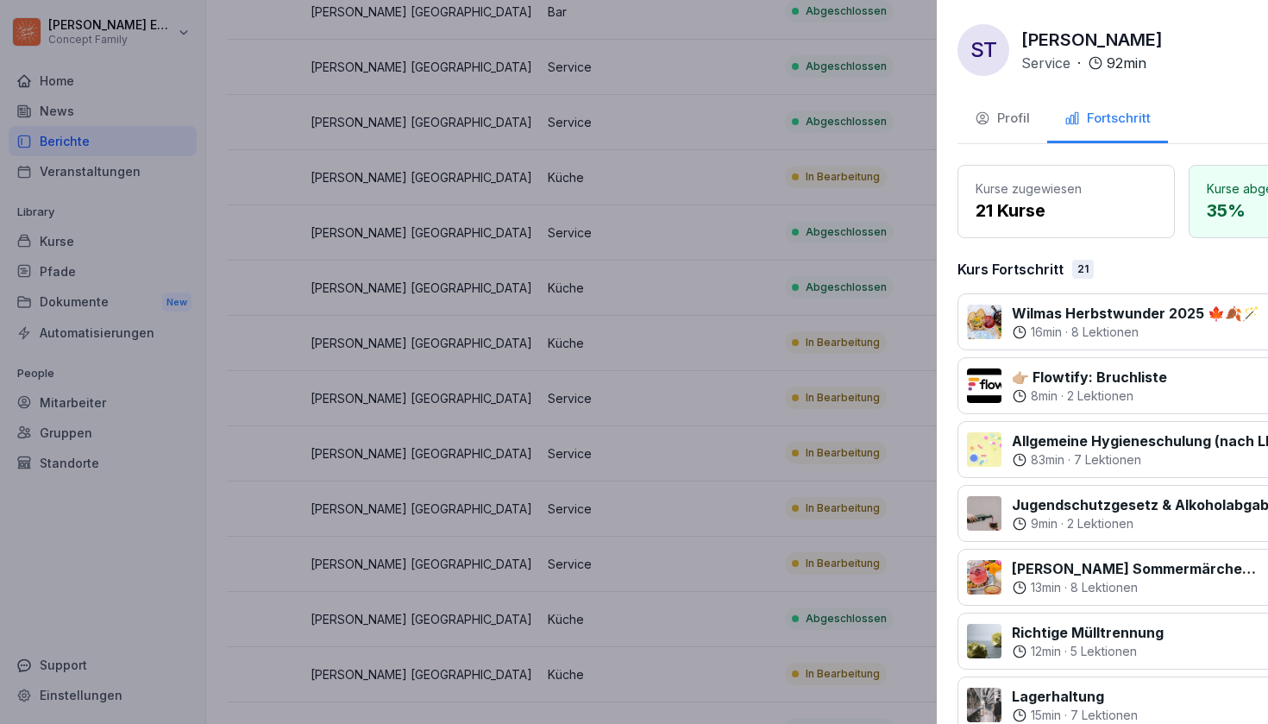
click at [611, 523] on div at bounding box center [634, 362] width 1268 height 724
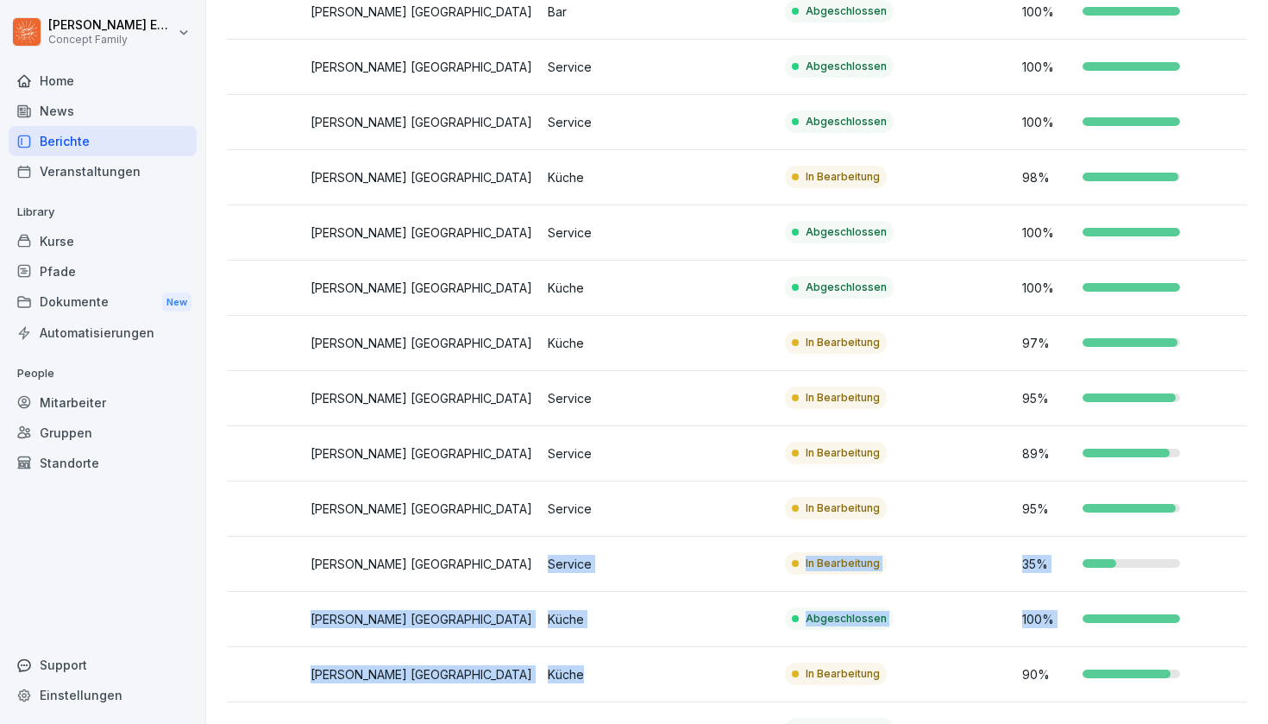
drag, startPoint x: 704, startPoint y: 551, endPoint x: 670, endPoint y: 694, distance: 147.3
click at [677, 672] on p "Küche" at bounding box center [659, 674] width 223 height 18
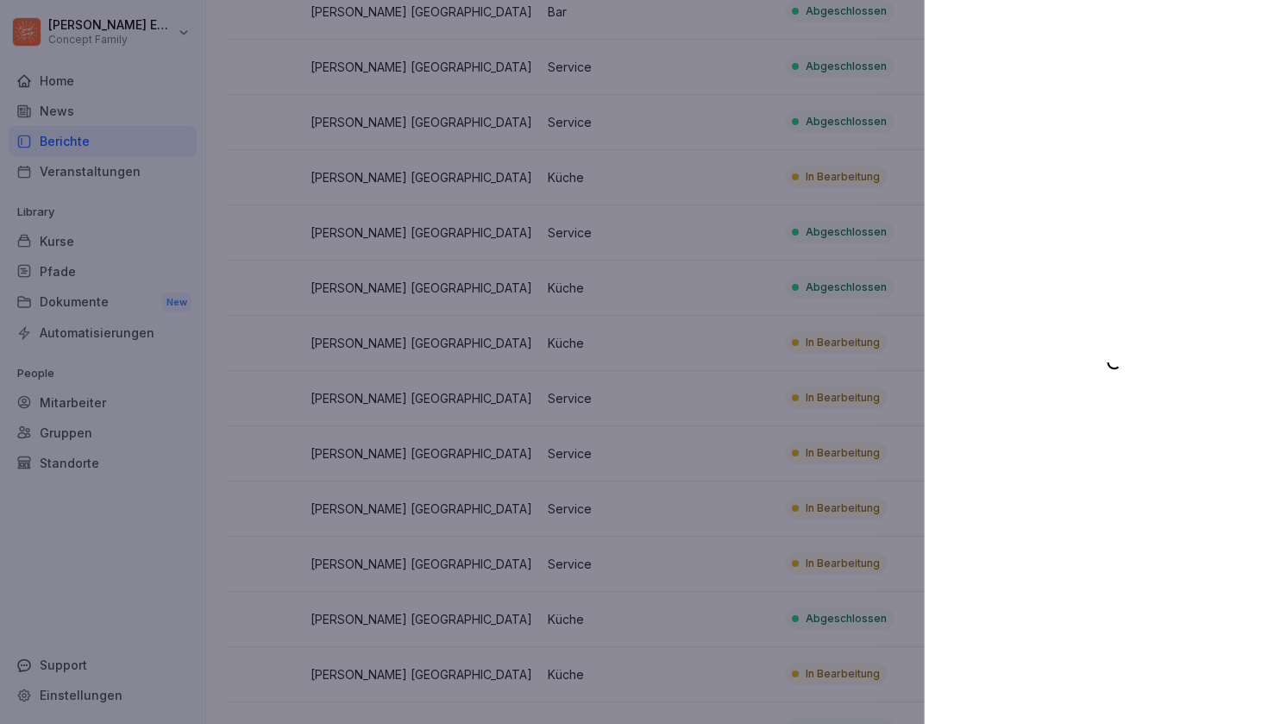
click at [684, 510] on div at bounding box center [634, 362] width 1268 height 724
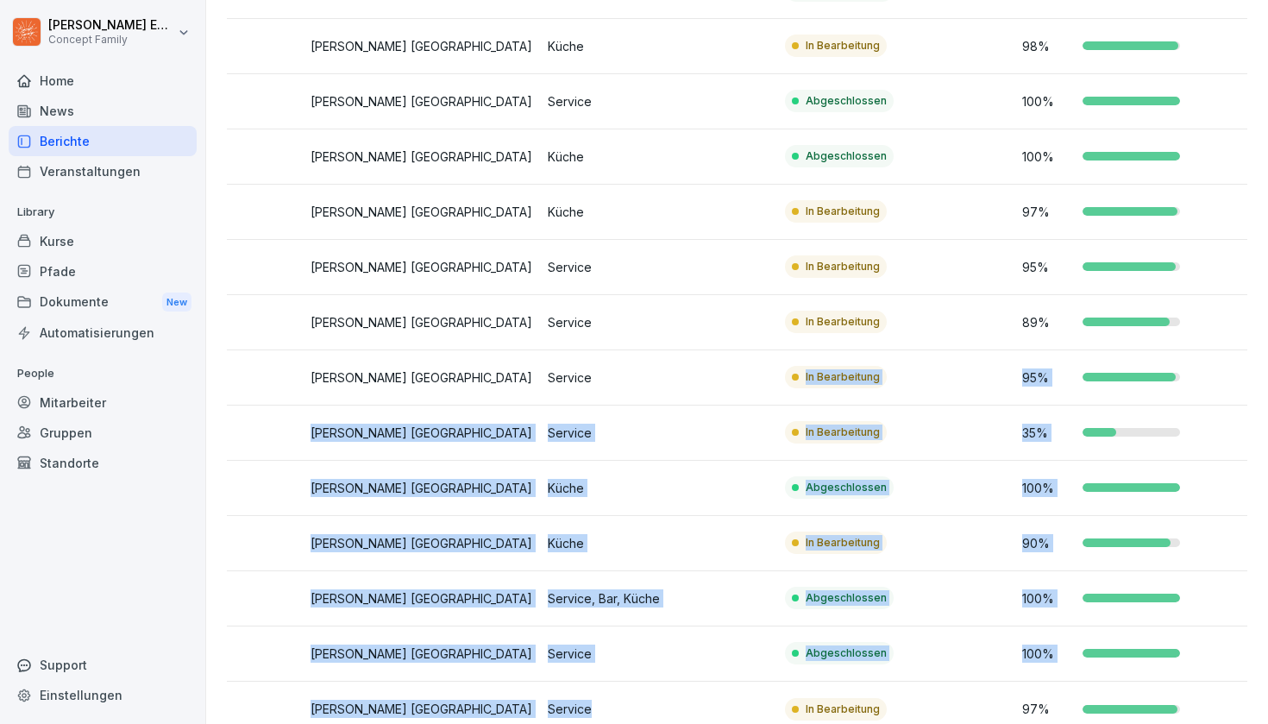
scroll to position [1469, 0]
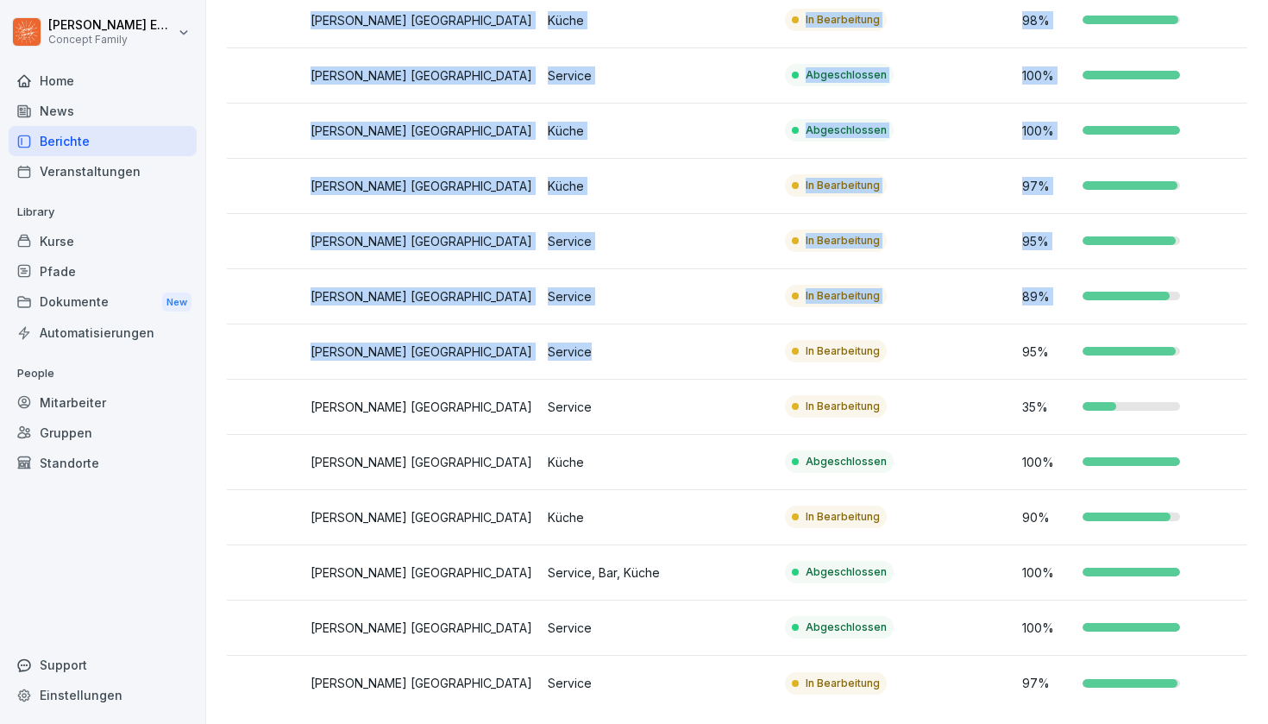
drag, startPoint x: 684, startPoint y: 698, endPoint x: 684, endPoint y: 723, distance: 25.0
click at [686, 687] on p "Service" at bounding box center [659, 683] width 223 height 18
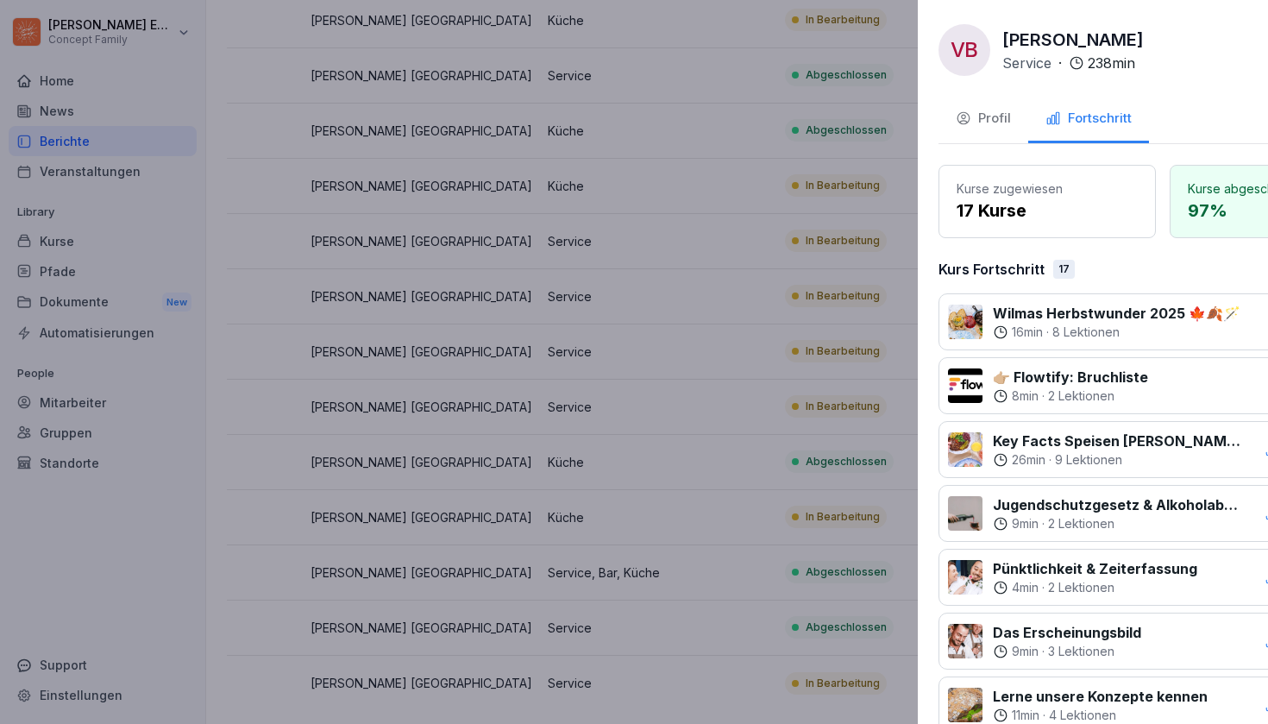
click at [646, 488] on div at bounding box center [634, 362] width 1268 height 724
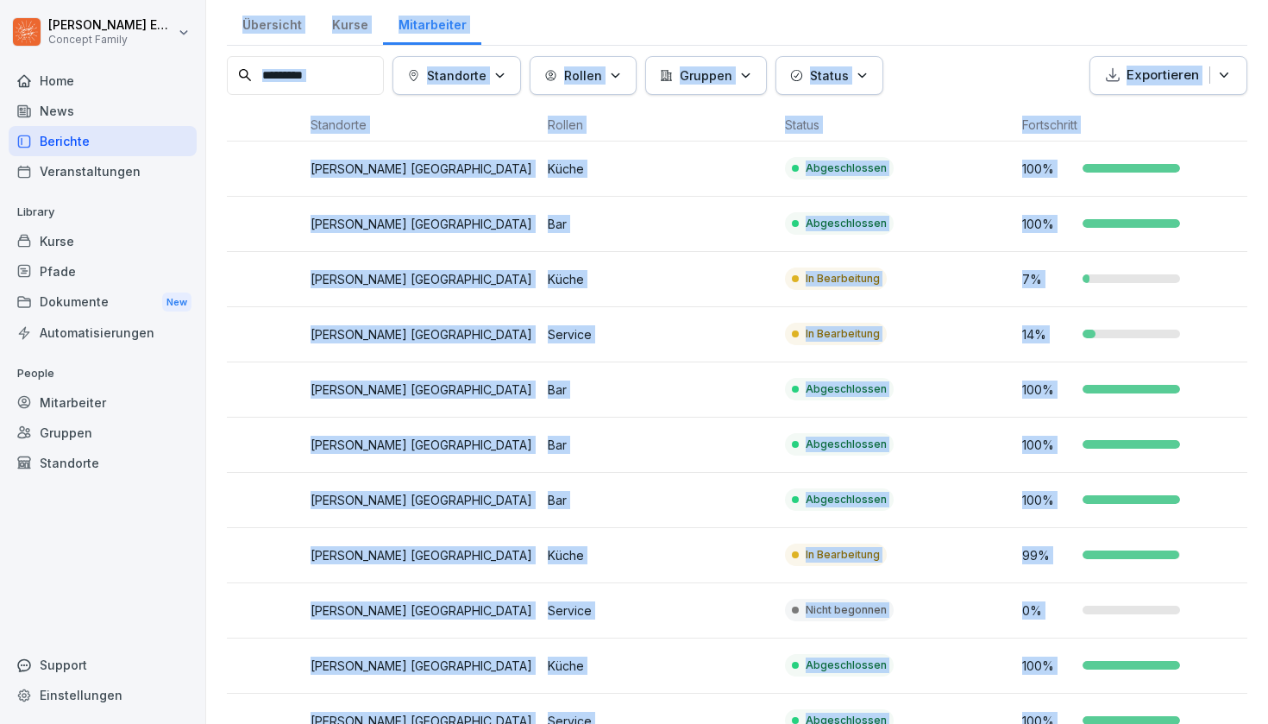
scroll to position [0, 0]
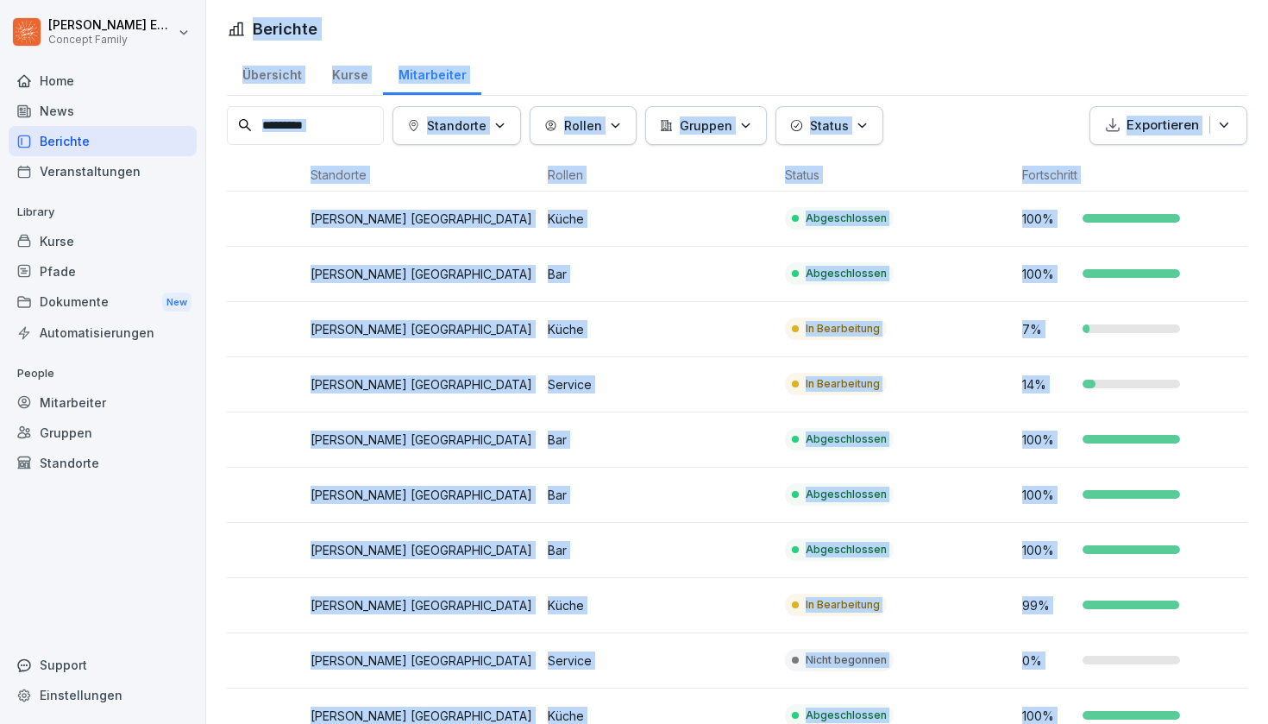
drag, startPoint x: 646, startPoint y: 488, endPoint x: 677, endPoint y: -101, distance: 590.2
click at [677, 0] on html "[PERSON_NAME] Concept Family Home News Berichte Veranstaltungen Library Kurse P…" at bounding box center [634, 362] width 1268 height 724
click at [714, 135] on button "Gruppen" at bounding box center [706, 125] width 122 height 39
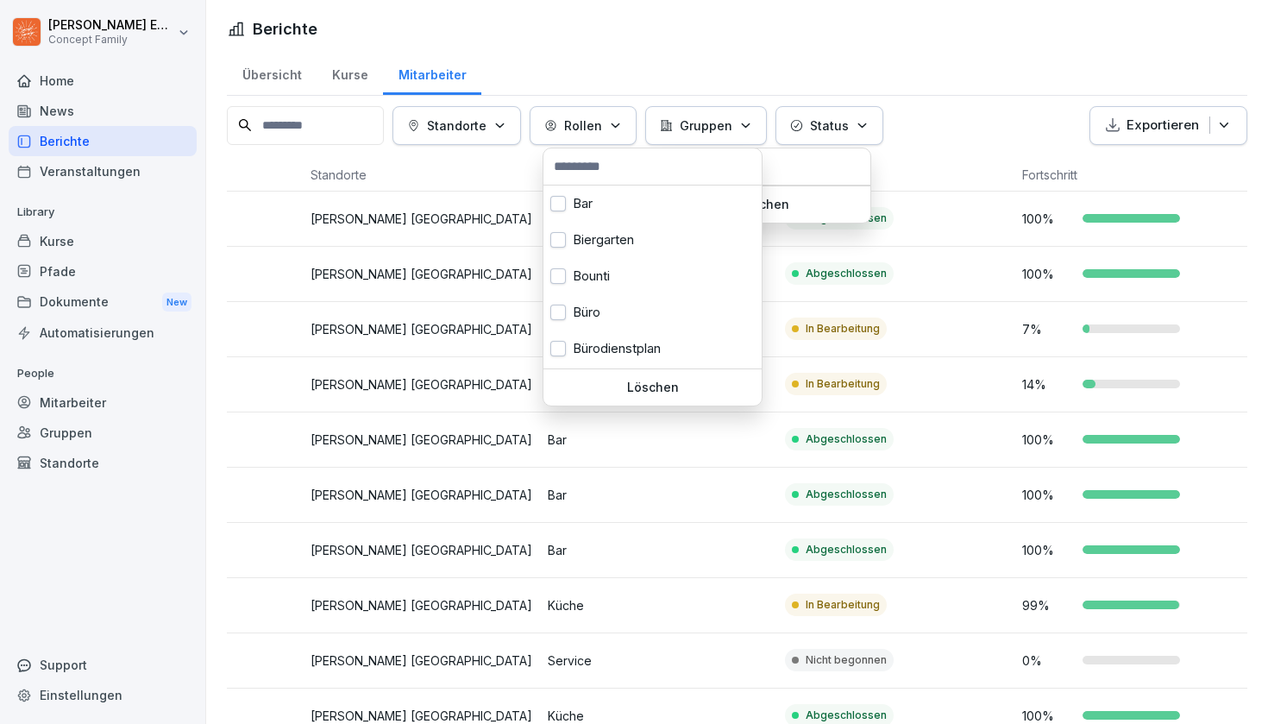
click at [600, 135] on button "Rollen" at bounding box center [583, 125] width 107 height 39
click at [597, 171] on input "text" at bounding box center [653, 167] width 208 height 26
type input "**"
click at [560, 208] on button "button" at bounding box center [559, 204] width 16 height 16
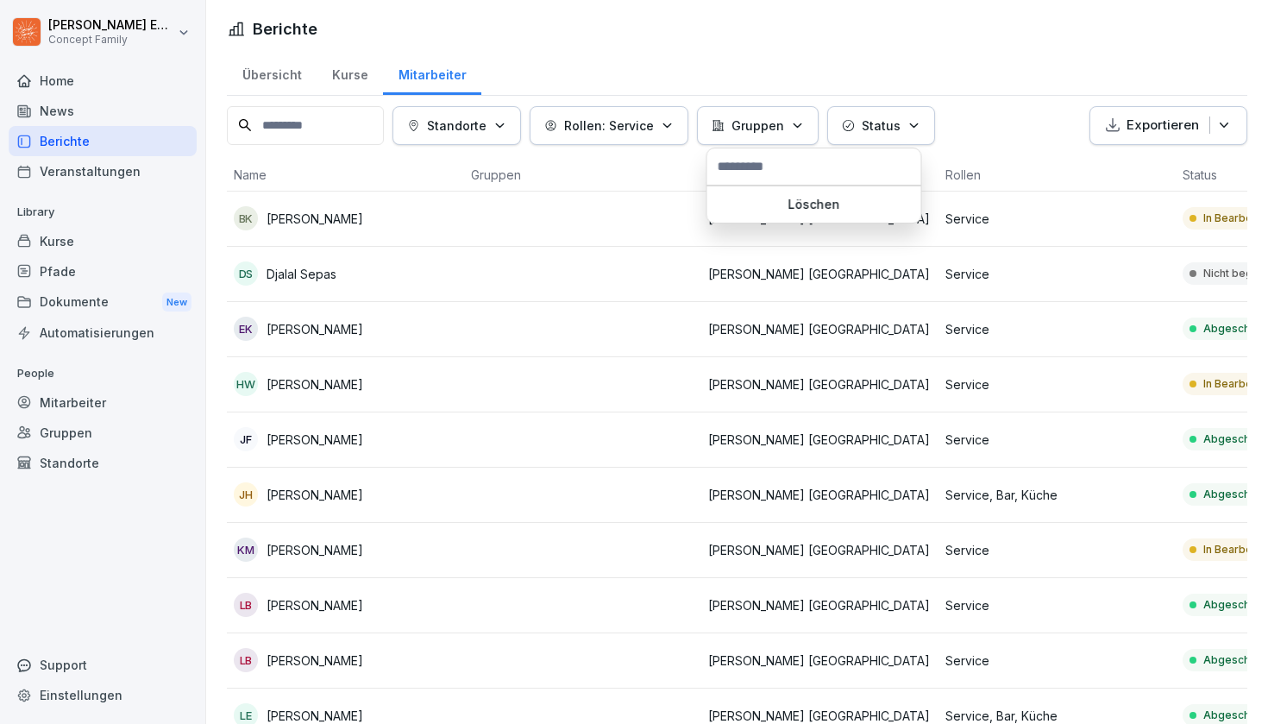
click at [435, 447] on html "[PERSON_NAME] Concept Family Home News Berichte Veranstaltungen Library Kurse P…" at bounding box center [634, 362] width 1268 height 724
click at [407, 373] on html "[PERSON_NAME] Concept Family Home News Berichte Veranstaltungen Library Kurse P…" at bounding box center [634, 362] width 1268 height 724
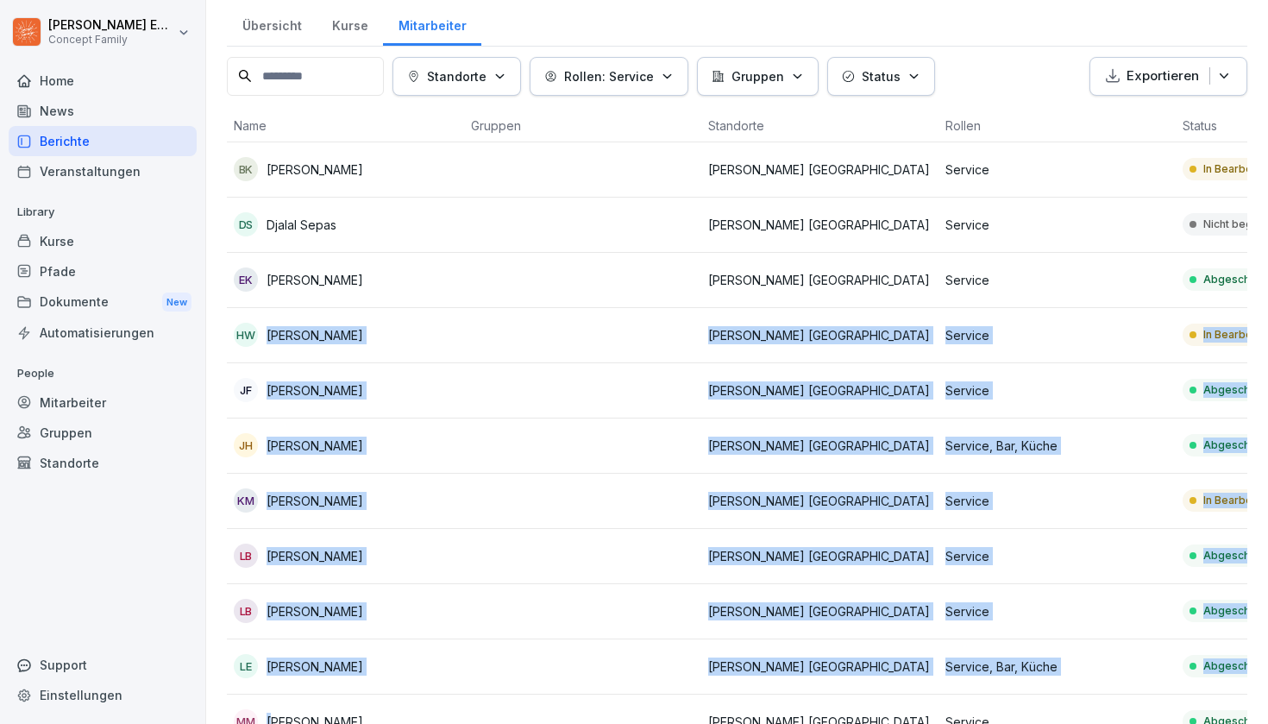
scroll to position [115, 0]
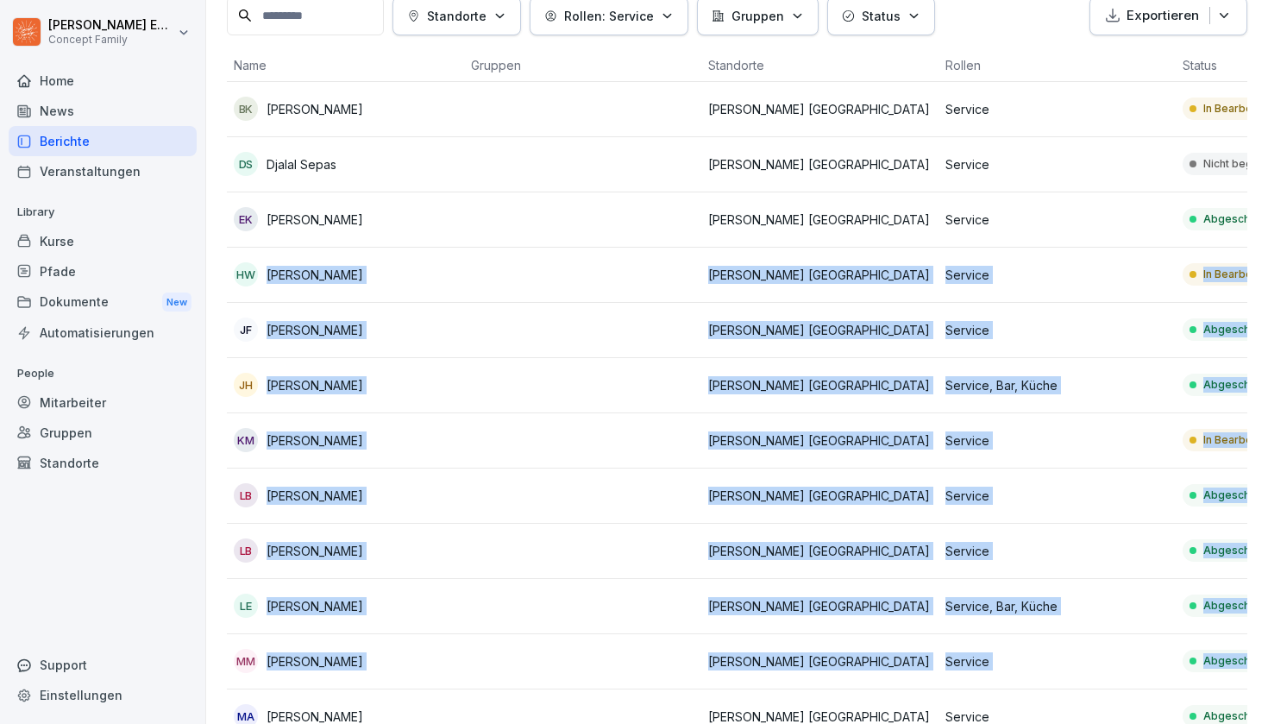
drag, startPoint x: 407, startPoint y: 373, endPoint x: 280, endPoint y: 723, distance: 372.6
click at [280, 723] on html "[PERSON_NAME] Concept Family Home News Berichte Veranstaltungen Library Kurse P…" at bounding box center [634, 362] width 1268 height 724
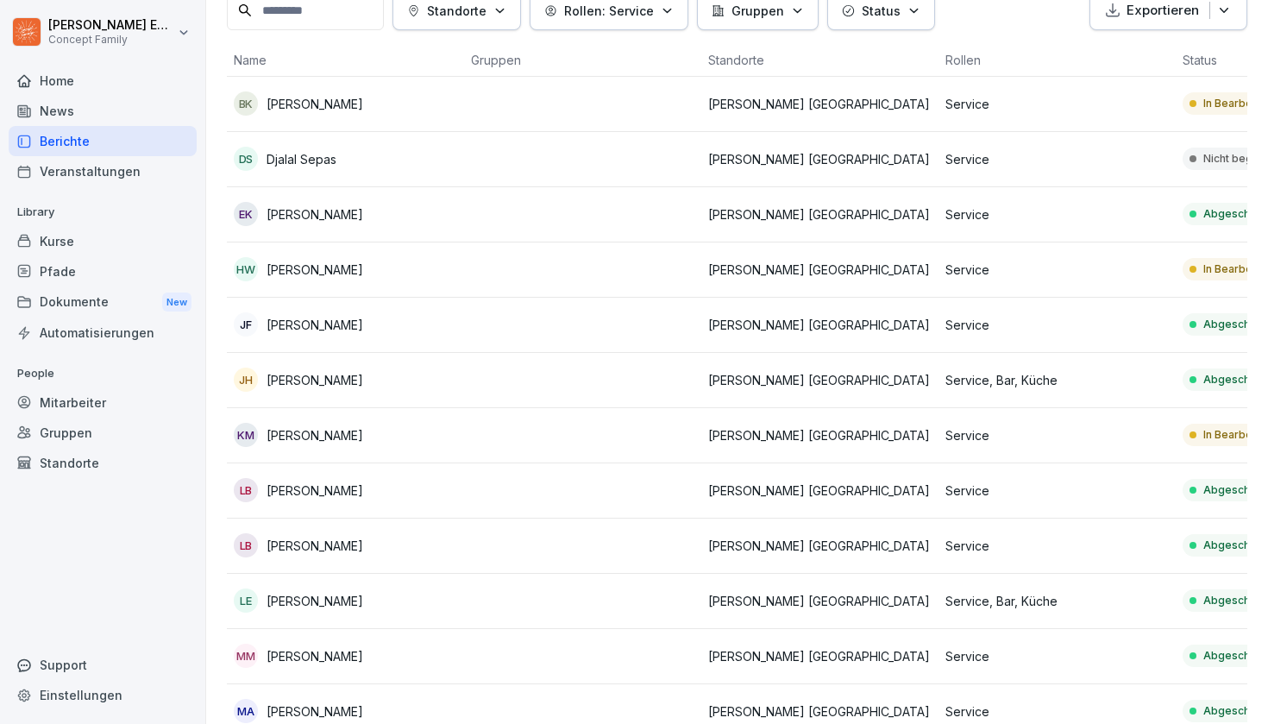
click at [389, 514] on td "LB [PERSON_NAME]" at bounding box center [345, 490] width 237 height 55
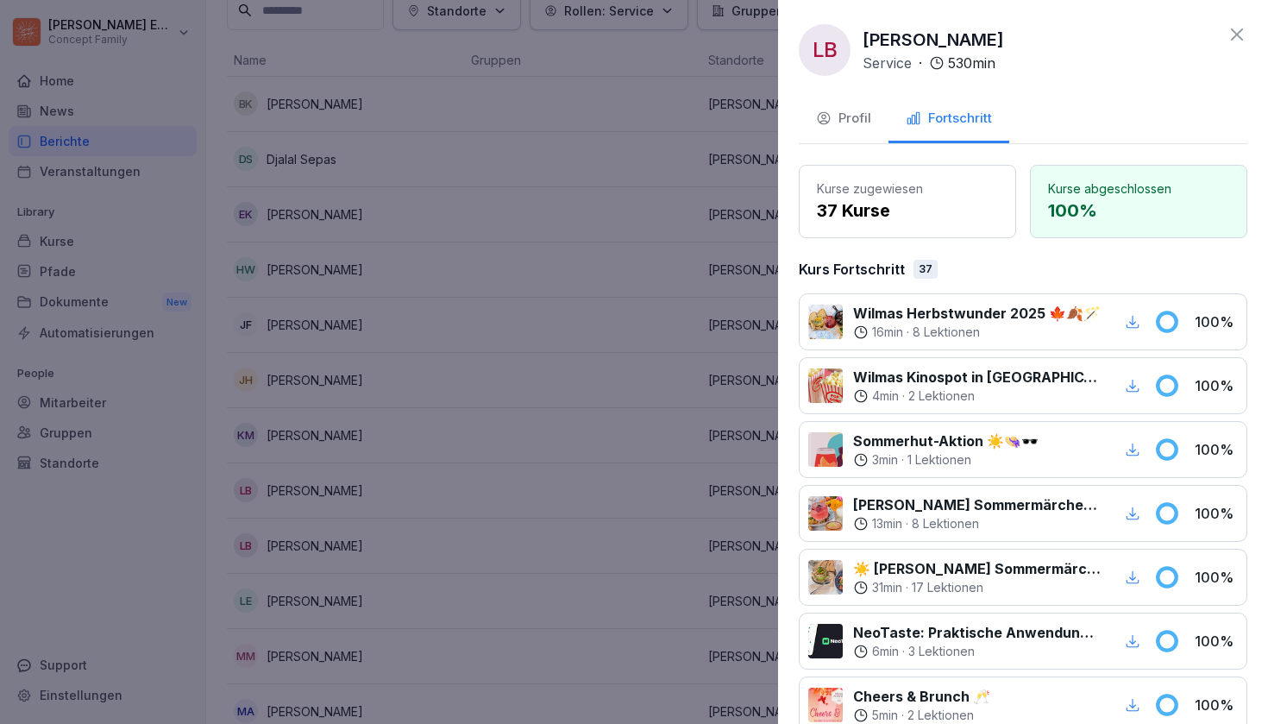
click at [452, 576] on div at bounding box center [634, 362] width 1268 height 724
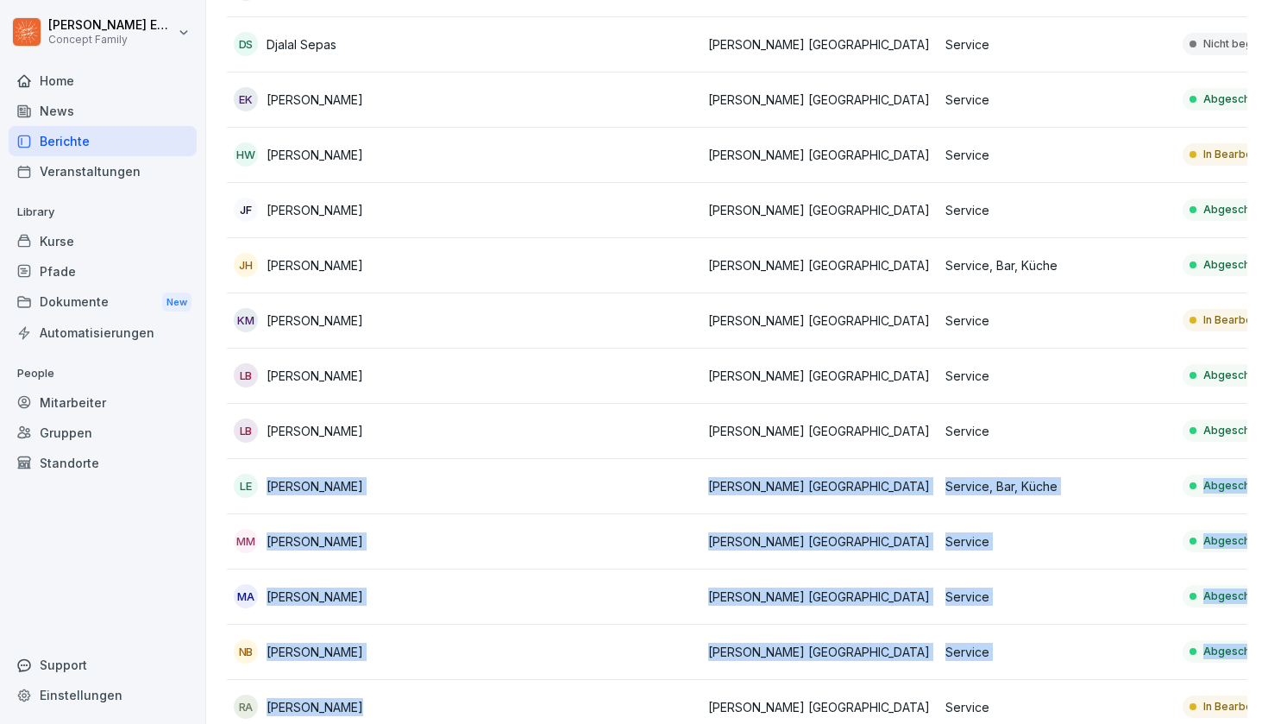
drag, startPoint x: 452, startPoint y: 576, endPoint x: 378, endPoint y: 723, distance: 164.4
click at [378, 723] on tbody "BK Baravan Khudher [PERSON_NAME] [GEOGRAPHIC_DATA] Service In [GEOGRAPHIC_DATA]…" at bounding box center [939, 514] width 1424 height 1104
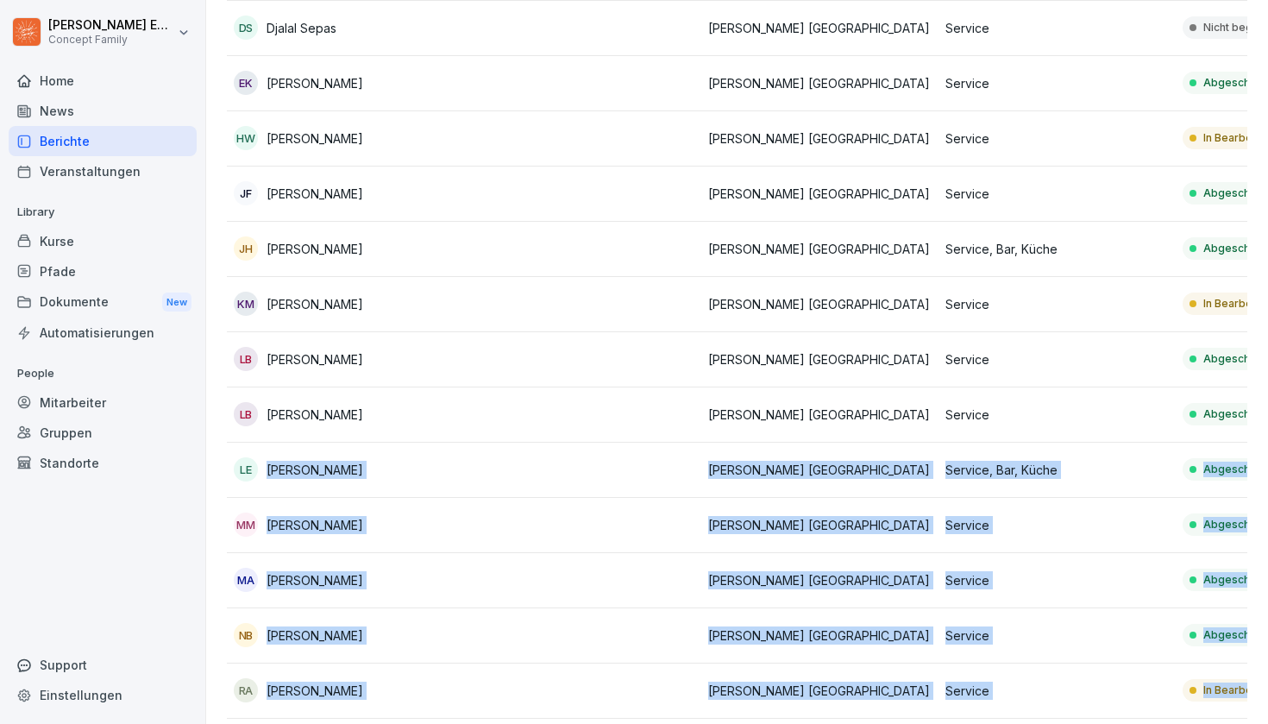
click at [494, 596] on td at bounding box center [582, 580] width 237 height 55
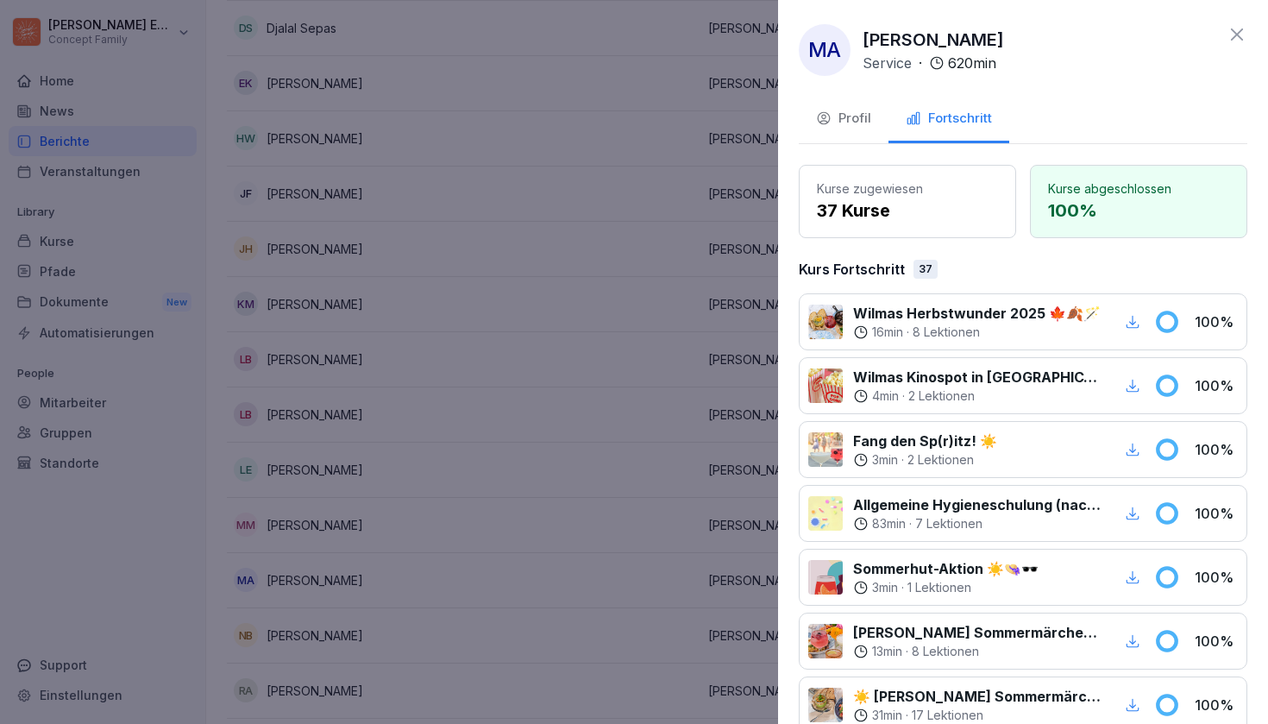
click at [488, 645] on div at bounding box center [634, 362] width 1268 height 724
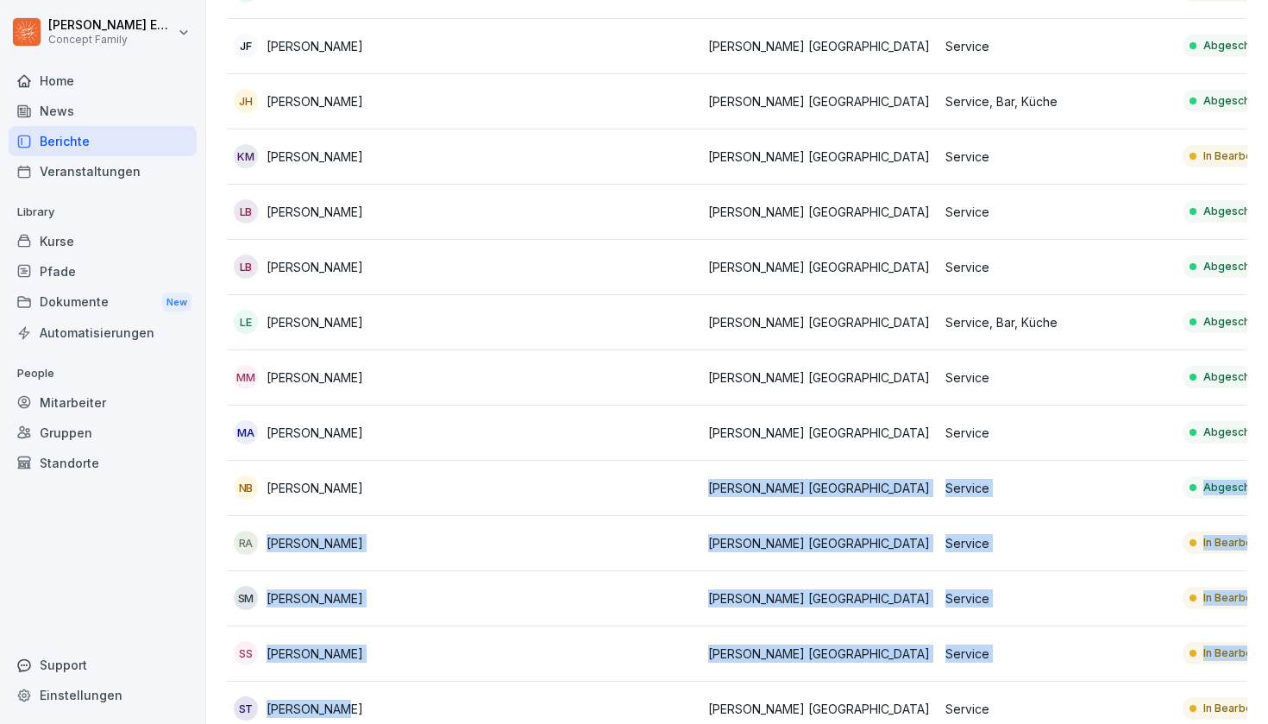
drag, startPoint x: 488, startPoint y: 645, endPoint x: 419, endPoint y: 723, distance: 103.9
click at [419, 723] on tbody "BK Baravan Khudher [PERSON_NAME] [GEOGRAPHIC_DATA] Service In [GEOGRAPHIC_DATA]…" at bounding box center [939, 350] width 1424 height 1104
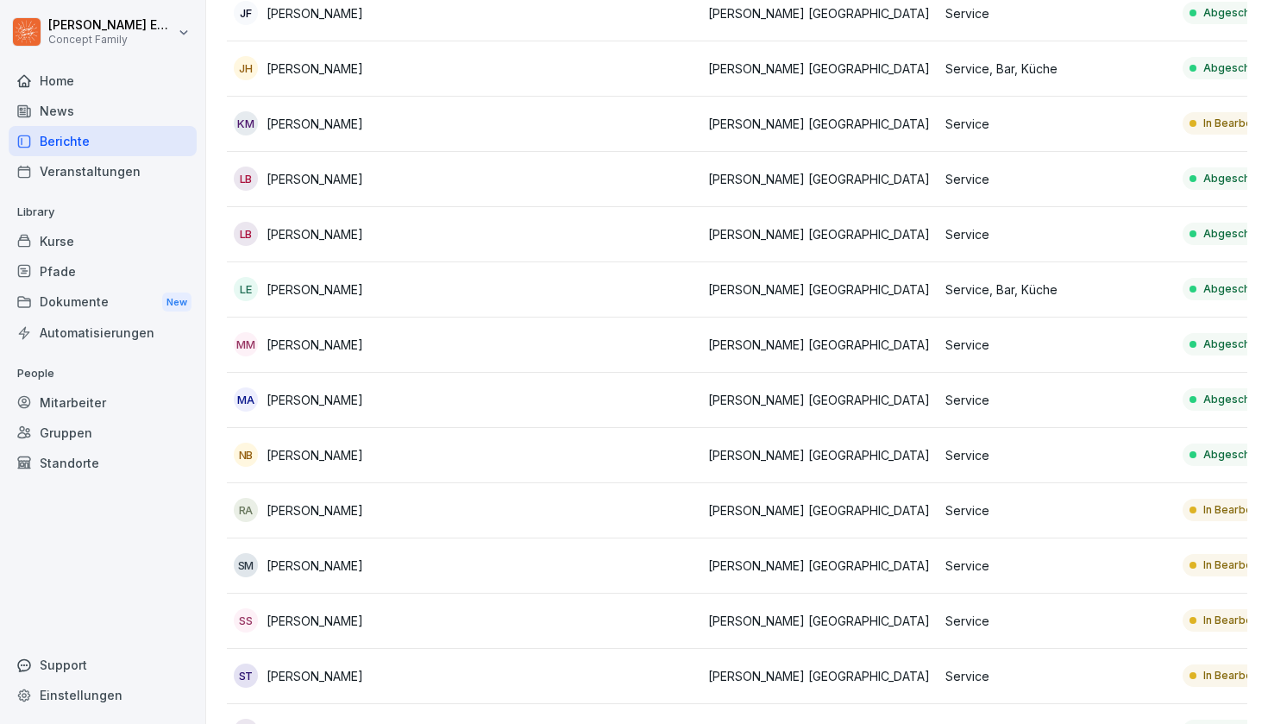
click at [481, 645] on td at bounding box center [582, 621] width 237 height 55
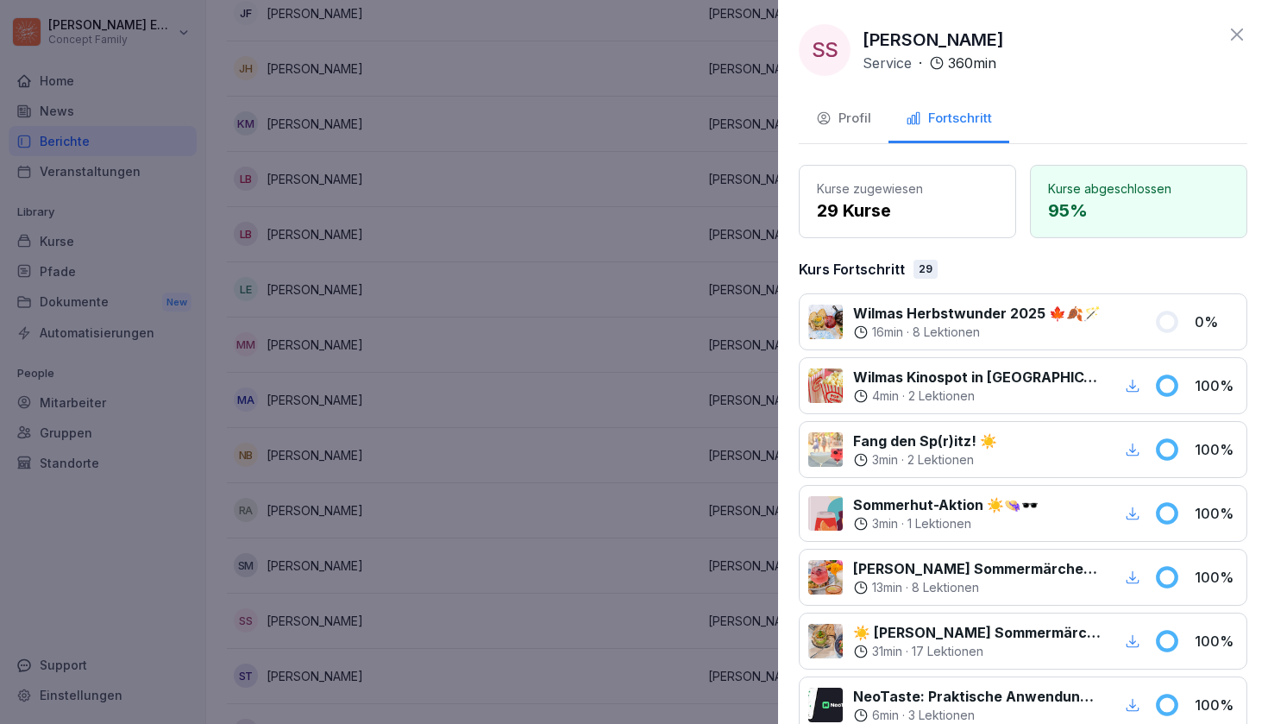
click at [482, 593] on div at bounding box center [634, 362] width 1268 height 724
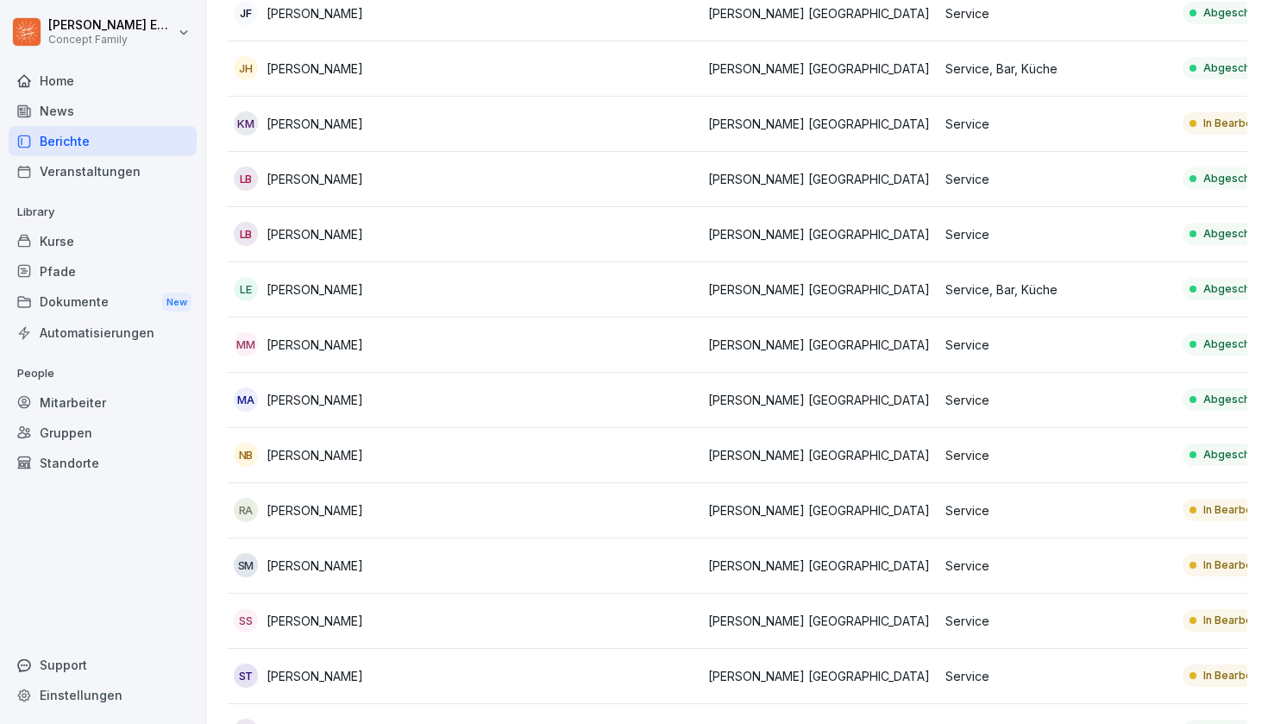
click at [481, 625] on td at bounding box center [582, 621] width 237 height 55
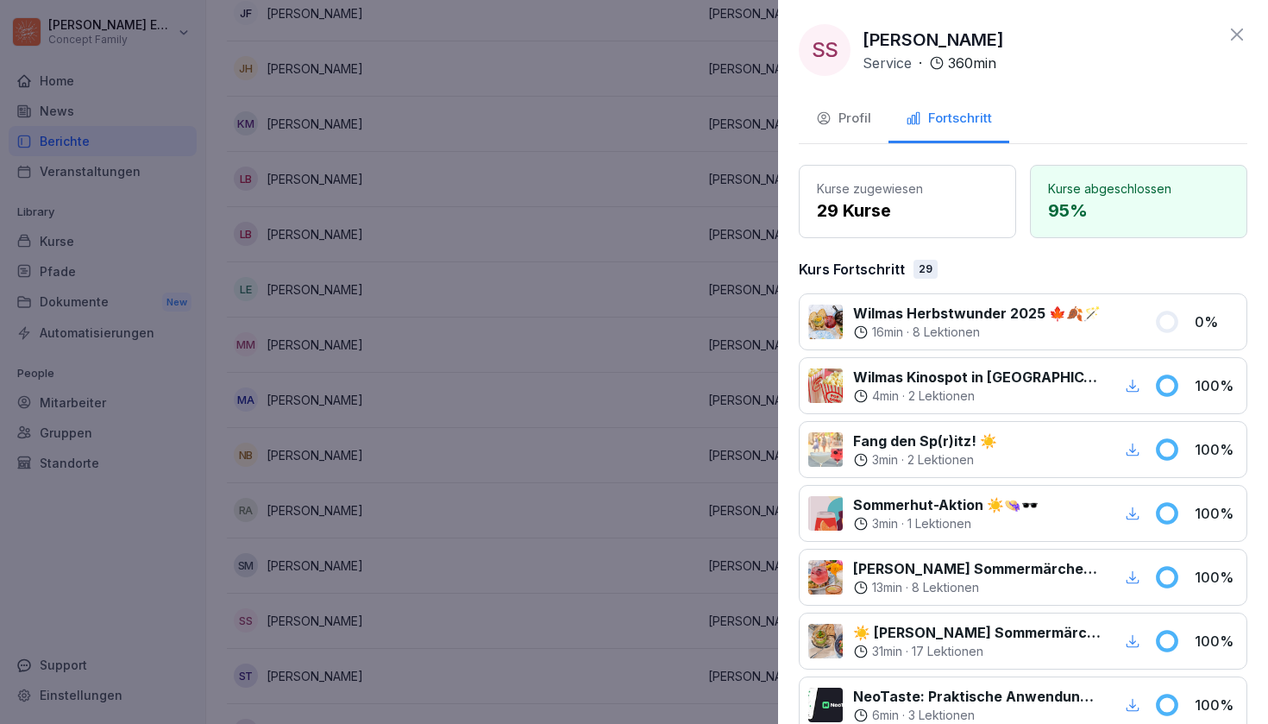
click at [828, 85] on div "SS [PERSON_NAME] Service · 360 min Profil Fortschritt Kurse zugewiesen 29 Kurse…" at bounding box center [1023, 362] width 490 height 724
click at [834, 116] on div "Profil" at bounding box center [843, 119] width 55 height 20
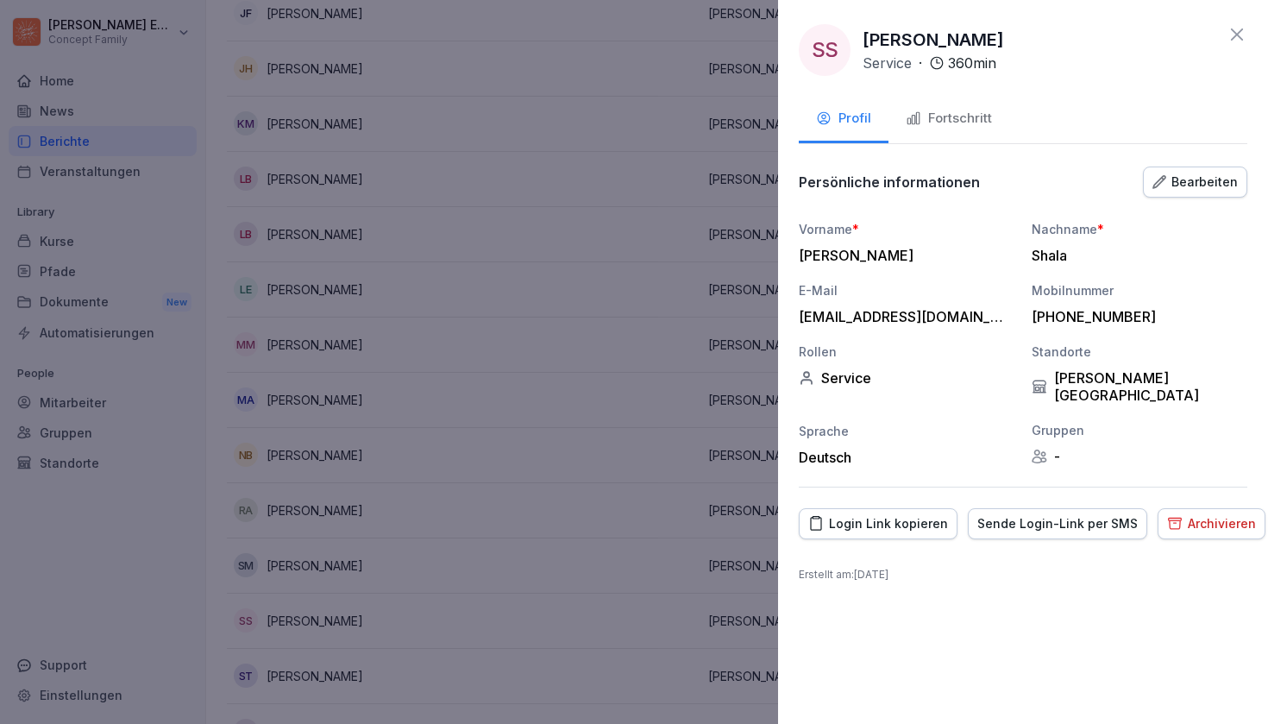
click at [1197, 514] on div "Archivieren" at bounding box center [1211, 523] width 89 height 19
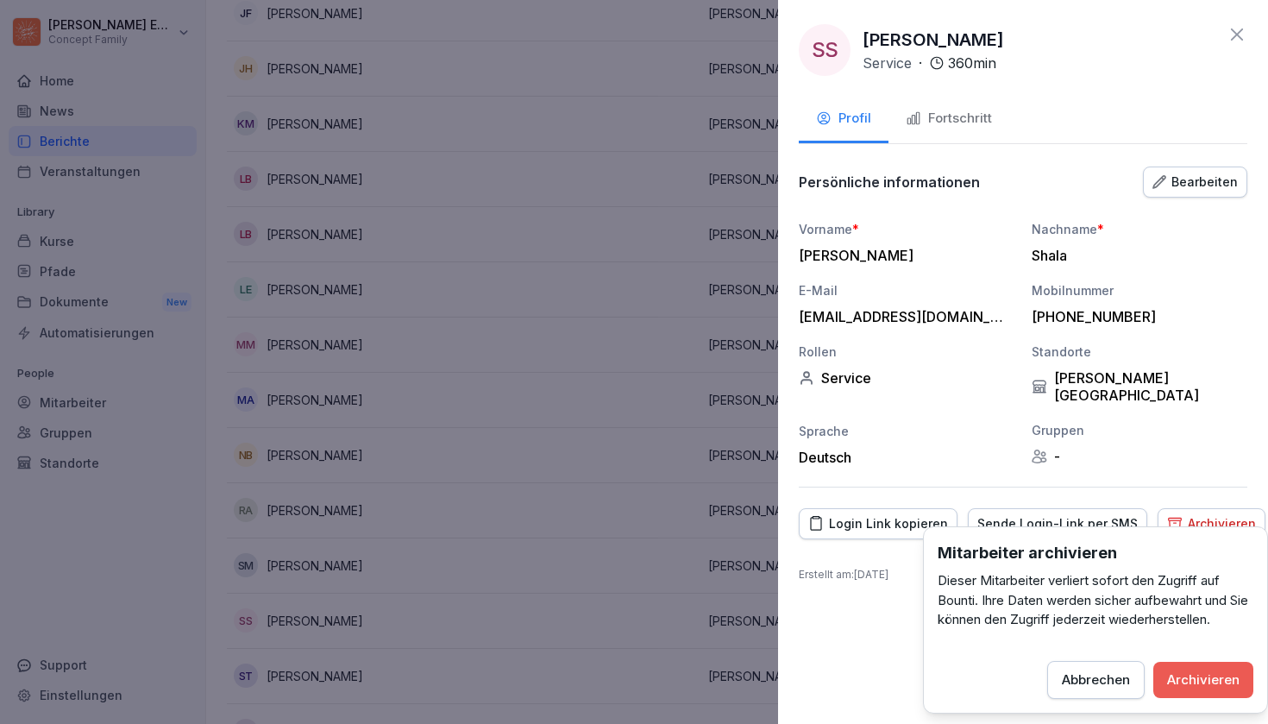
click at [1187, 662] on button "Archivieren" at bounding box center [1204, 680] width 100 height 36
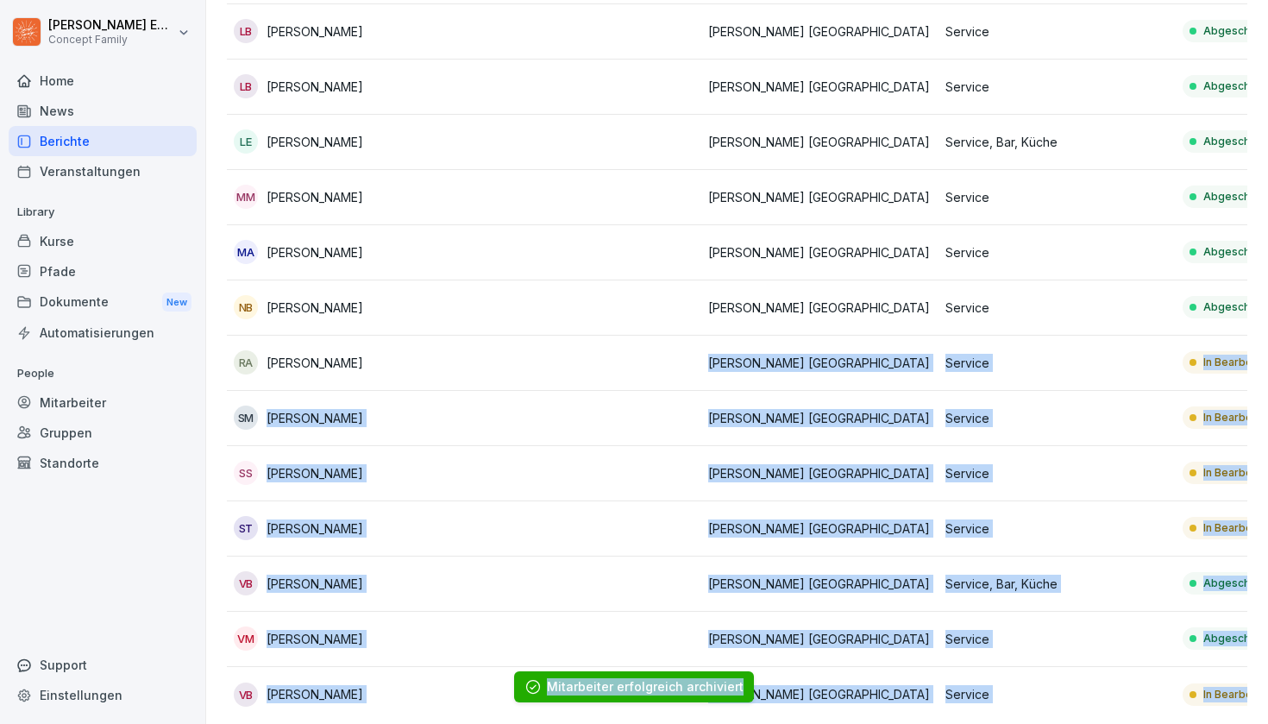
scroll to position [585, 0]
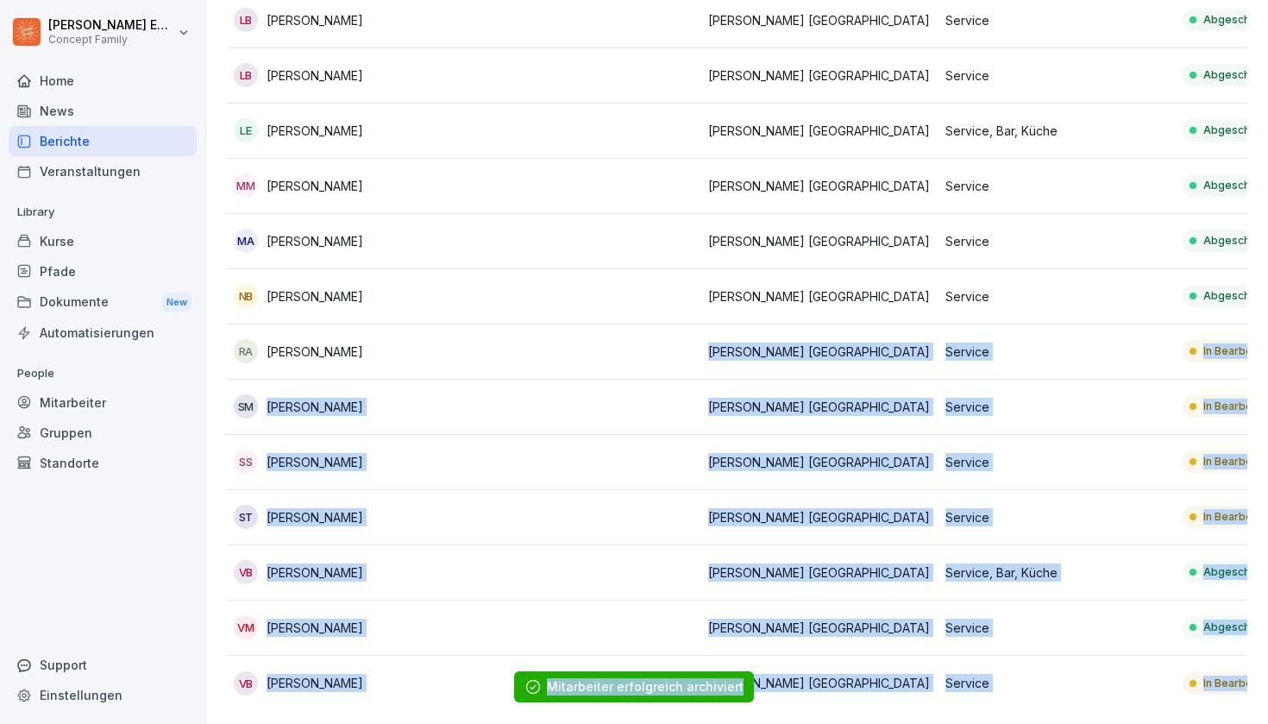
drag, startPoint x: 641, startPoint y: 584, endPoint x: 612, endPoint y: 723, distance: 142.0
click at [612, 723] on body "[PERSON_NAME] Concept Family Home News Berichte Veranstaltungen Library Kurse P…" at bounding box center [634, 362] width 1268 height 724
click at [492, 411] on td at bounding box center [582, 407] width 237 height 55
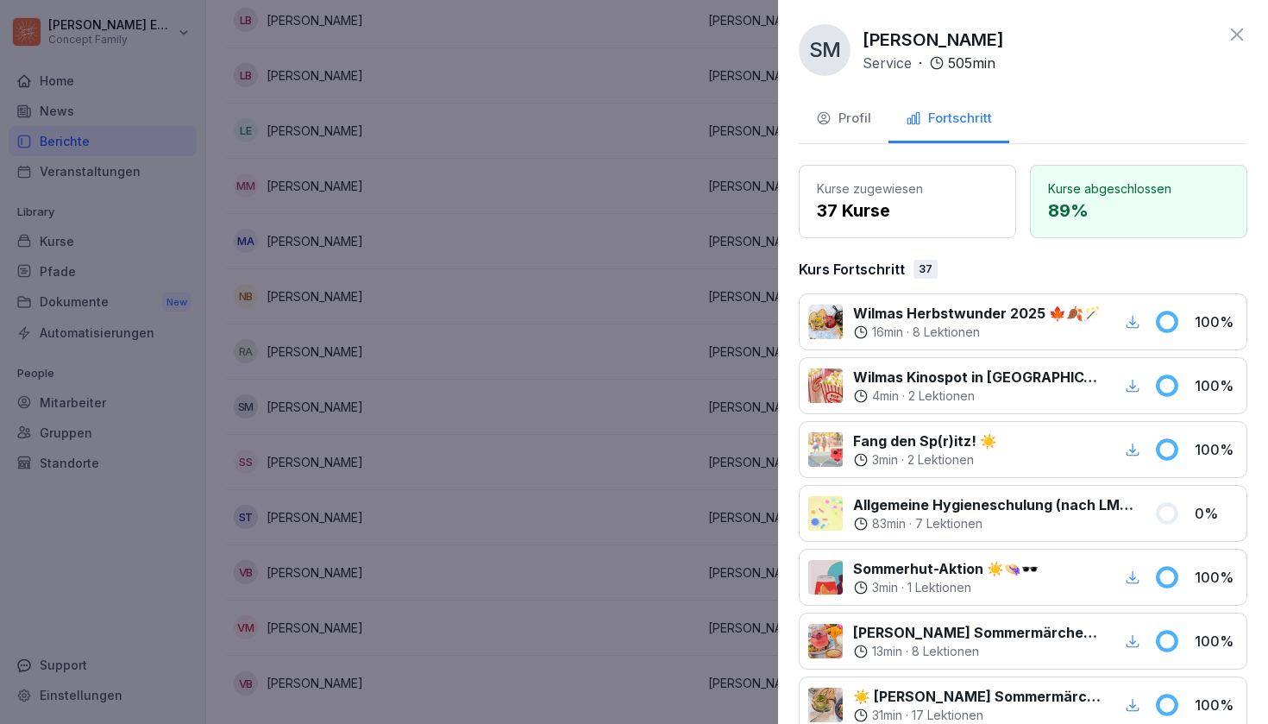
click at [499, 390] on div at bounding box center [634, 362] width 1268 height 724
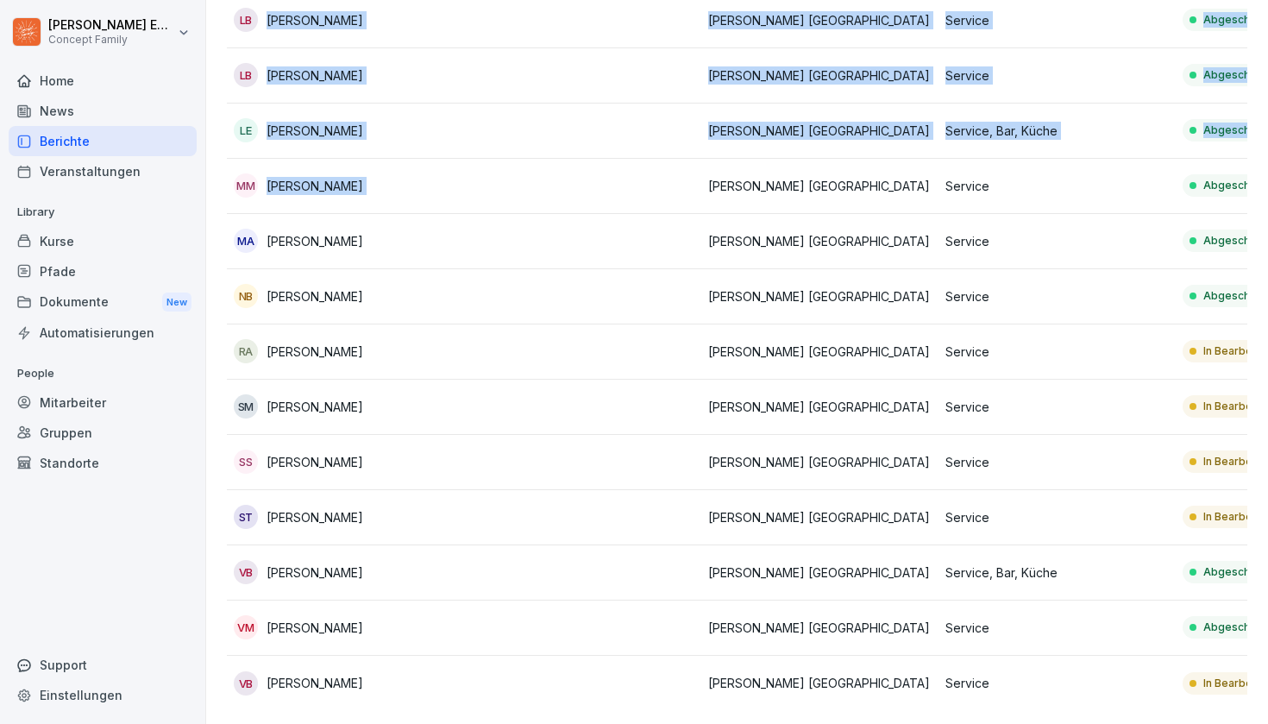
drag, startPoint x: 488, startPoint y: 192, endPoint x: 346, endPoint y: 459, distance: 303.0
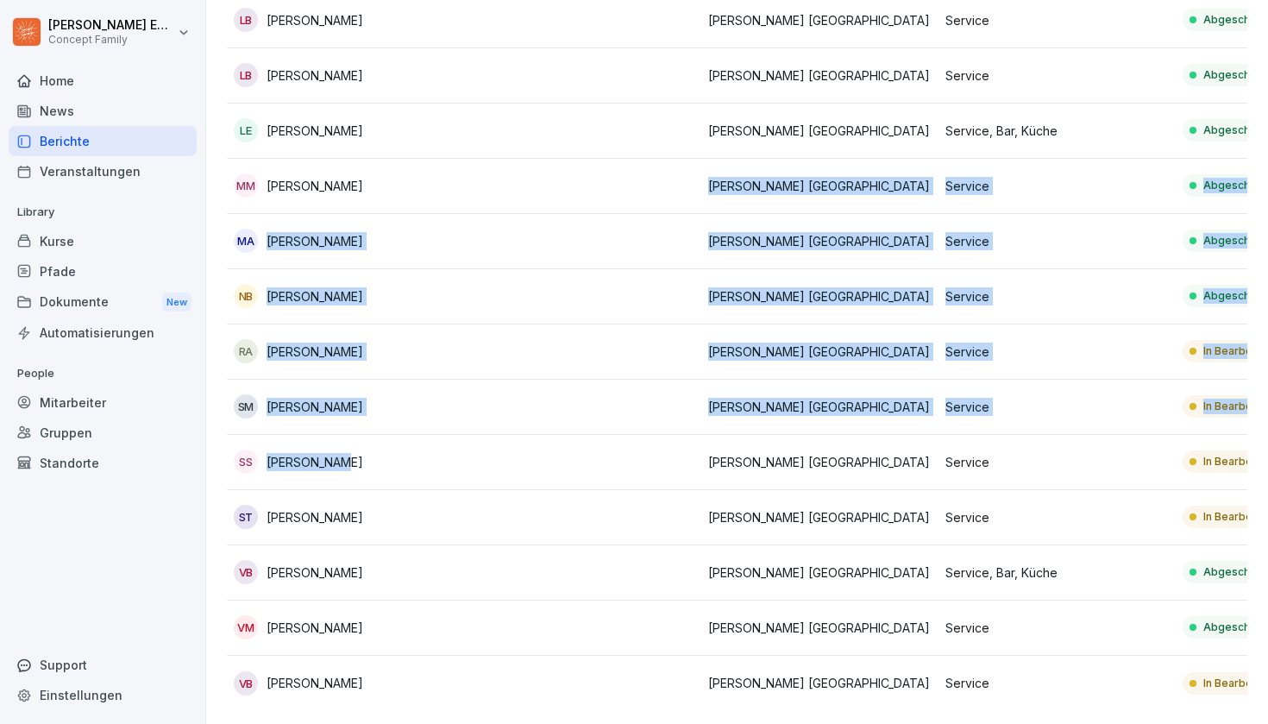
click at [346, 459] on tbody "BK Baravan Khudher [PERSON_NAME] [GEOGRAPHIC_DATA] Service In [GEOGRAPHIC_DATA]…" at bounding box center [939, 159] width 1424 height 1104
click at [76, 90] on div "Home" at bounding box center [103, 81] width 188 height 30
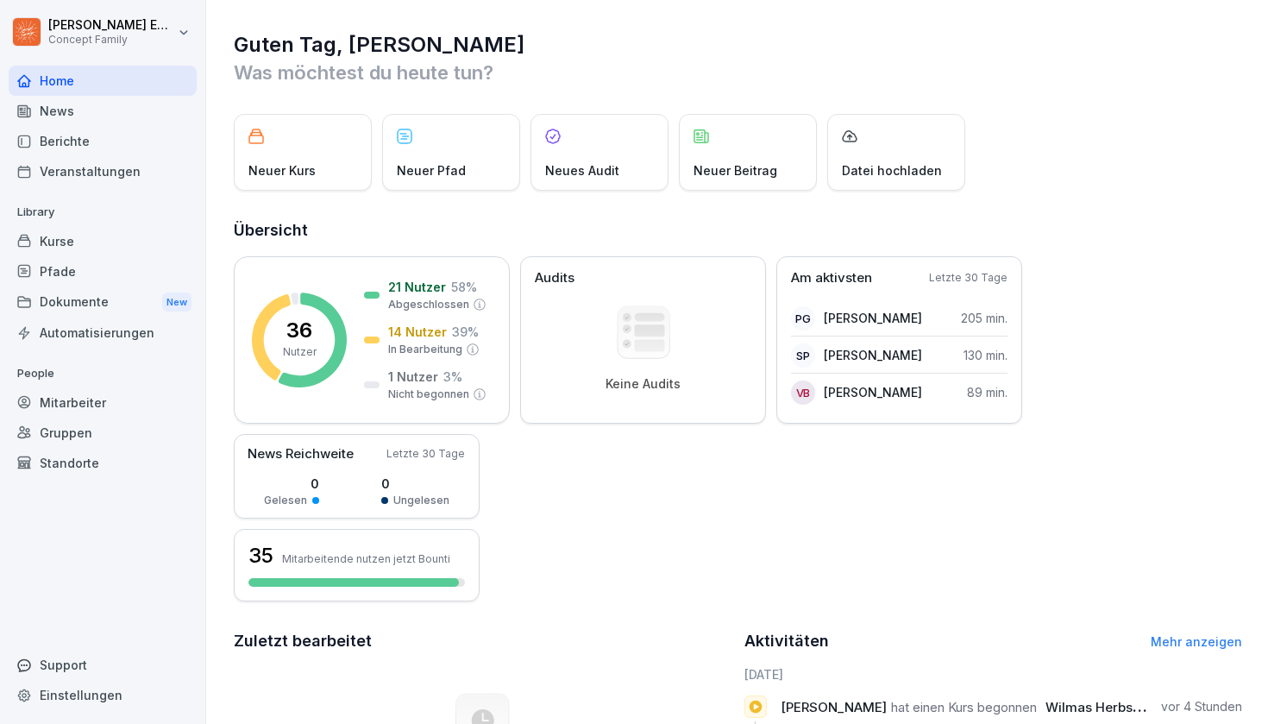
click at [79, 408] on div "Mitarbeiter" at bounding box center [103, 402] width 188 height 30
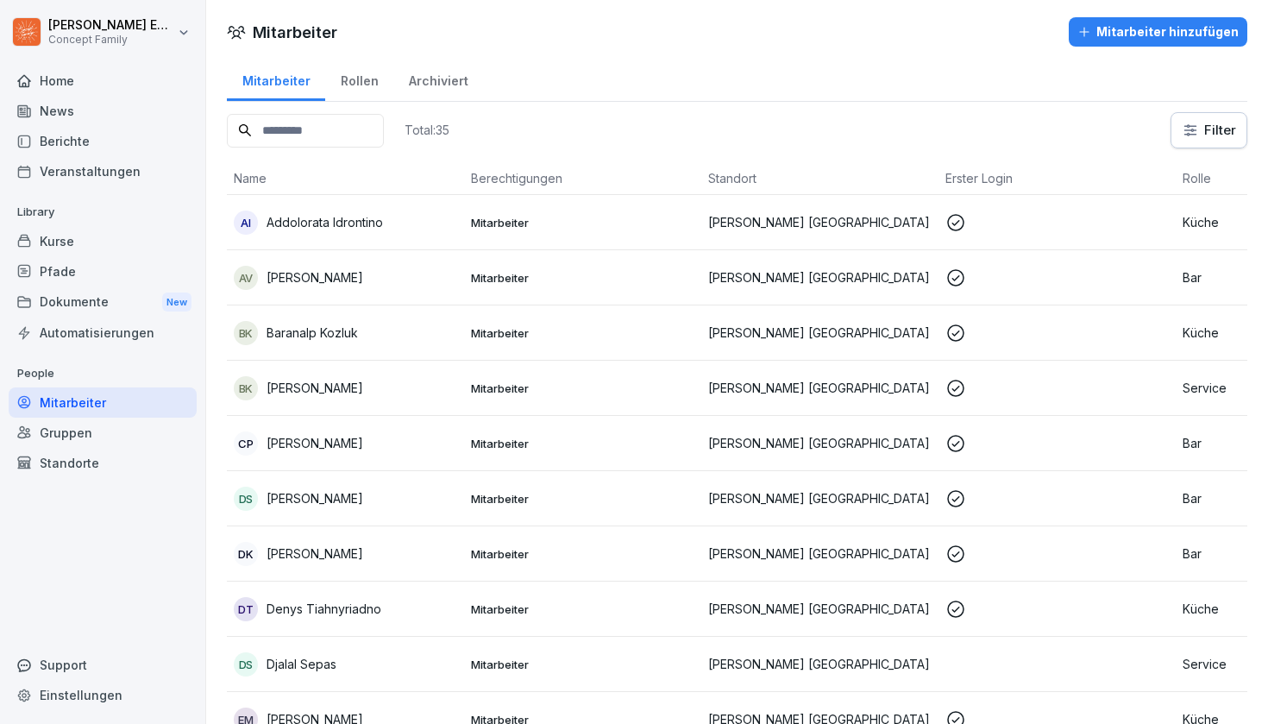
click at [450, 97] on div "Archiviert" at bounding box center [438, 79] width 90 height 44
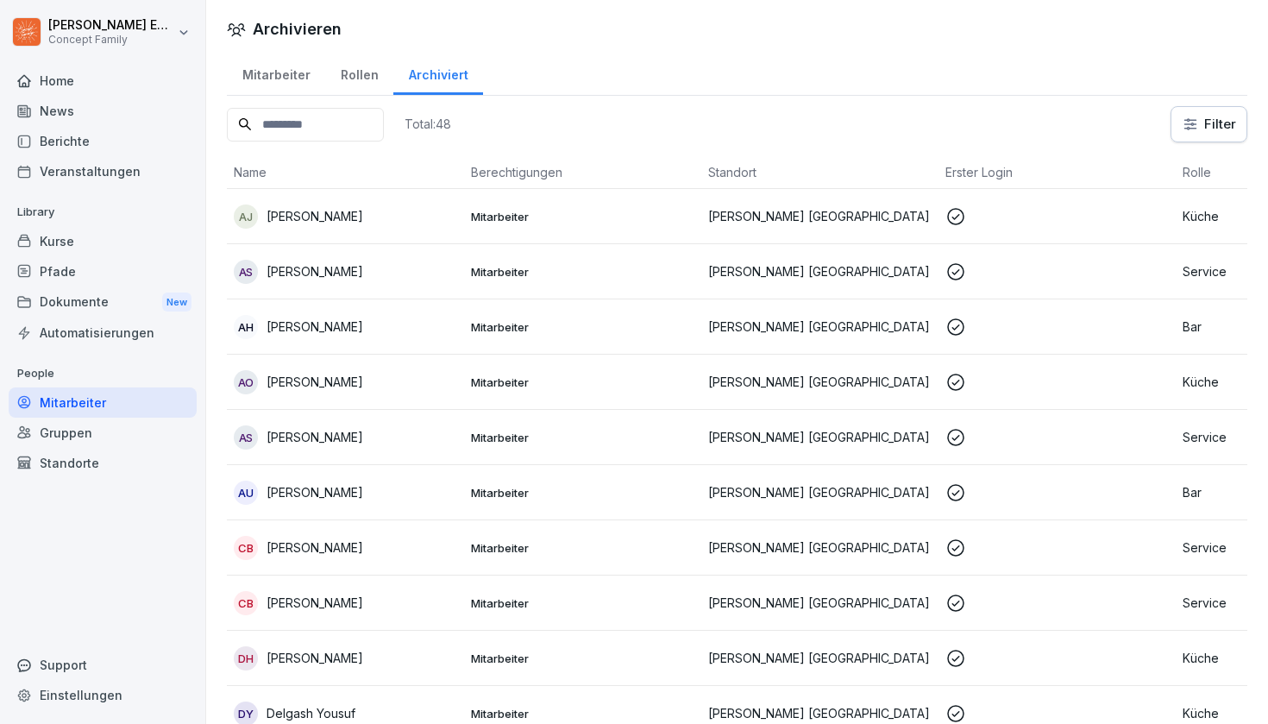
click at [123, 309] on div "Dokumente New" at bounding box center [103, 302] width 188 height 32
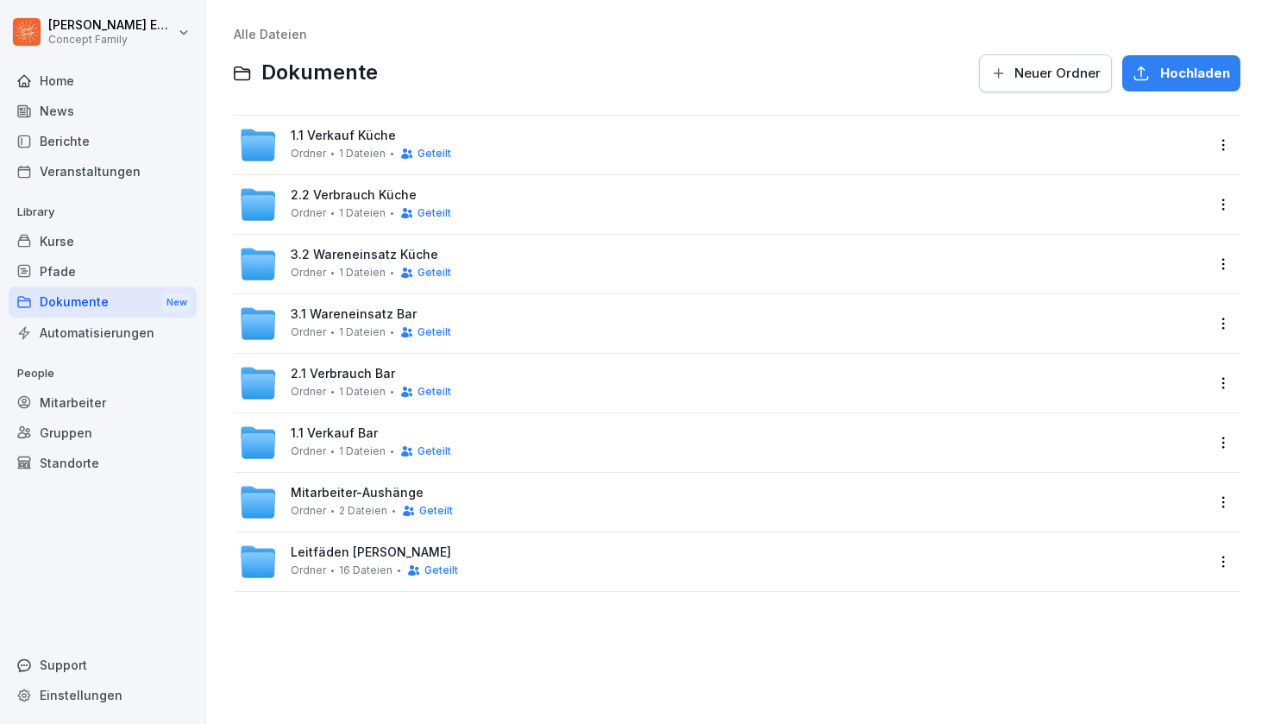
click at [340, 142] on span "1.1 Verkauf Küche" at bounding box center [343, 136] width 105 height 15
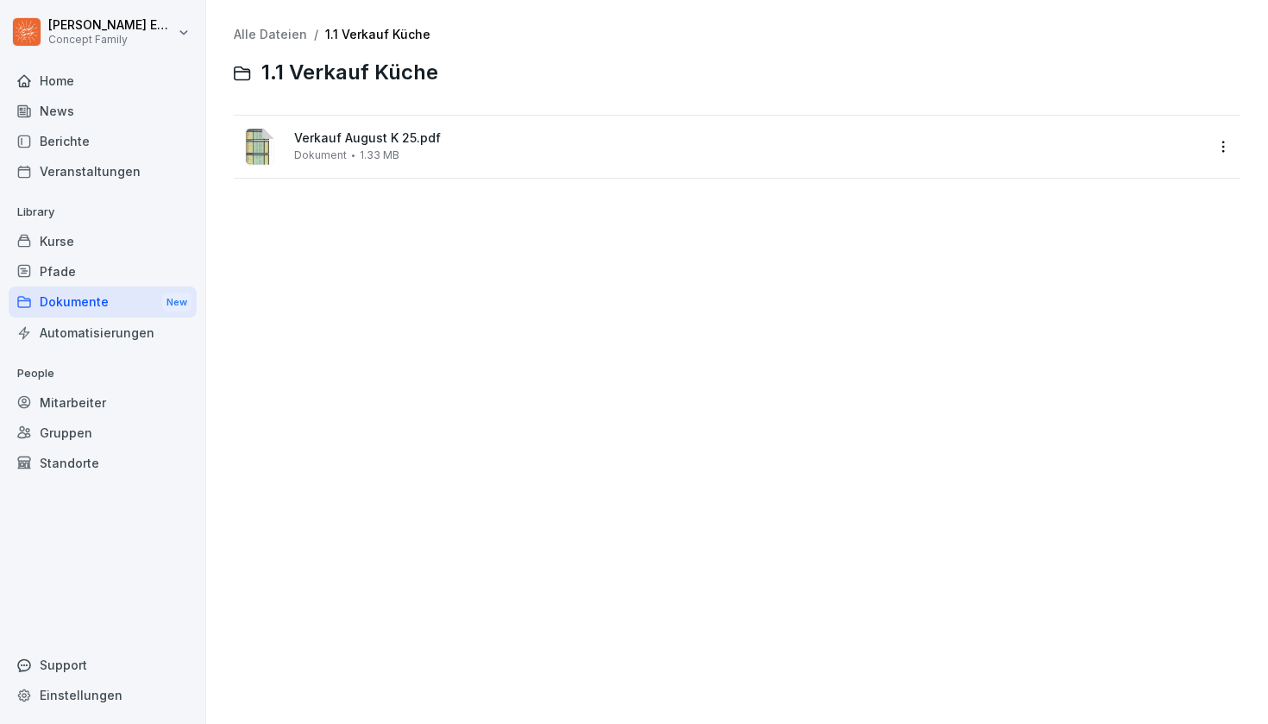
click at [340, 142] on span "Verkauf August K 25.pdf" at bounding box center [749, 138] width 910 height 15
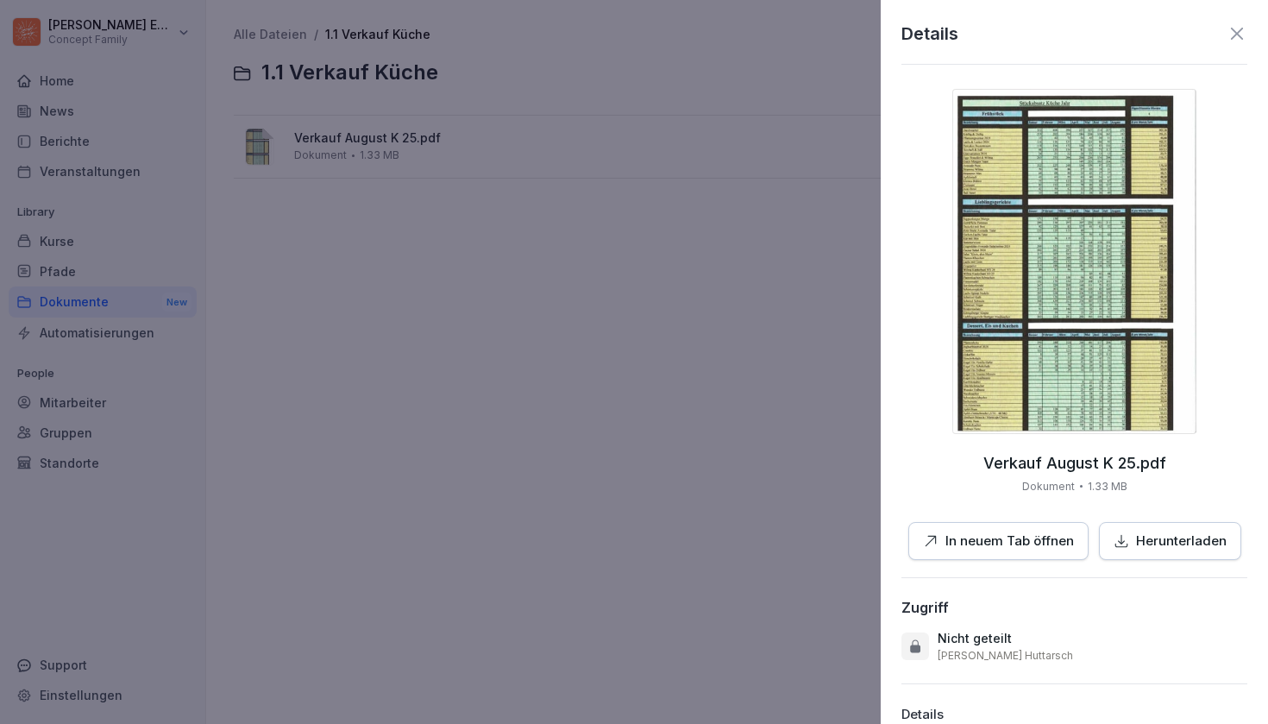
click at [981, 281] on img at bounding box center [1075, 261] width 244 height 345
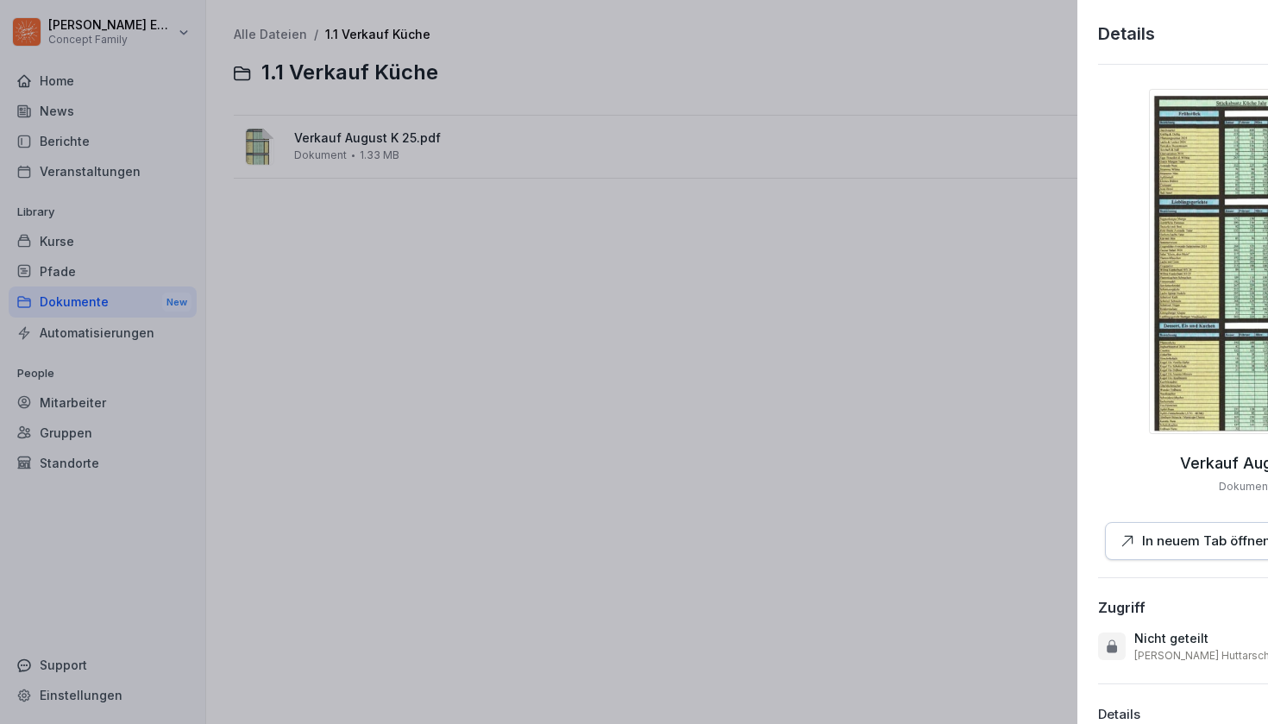
click at [393, 420] on div at bounding box center [634, 362] width 1268 height 724
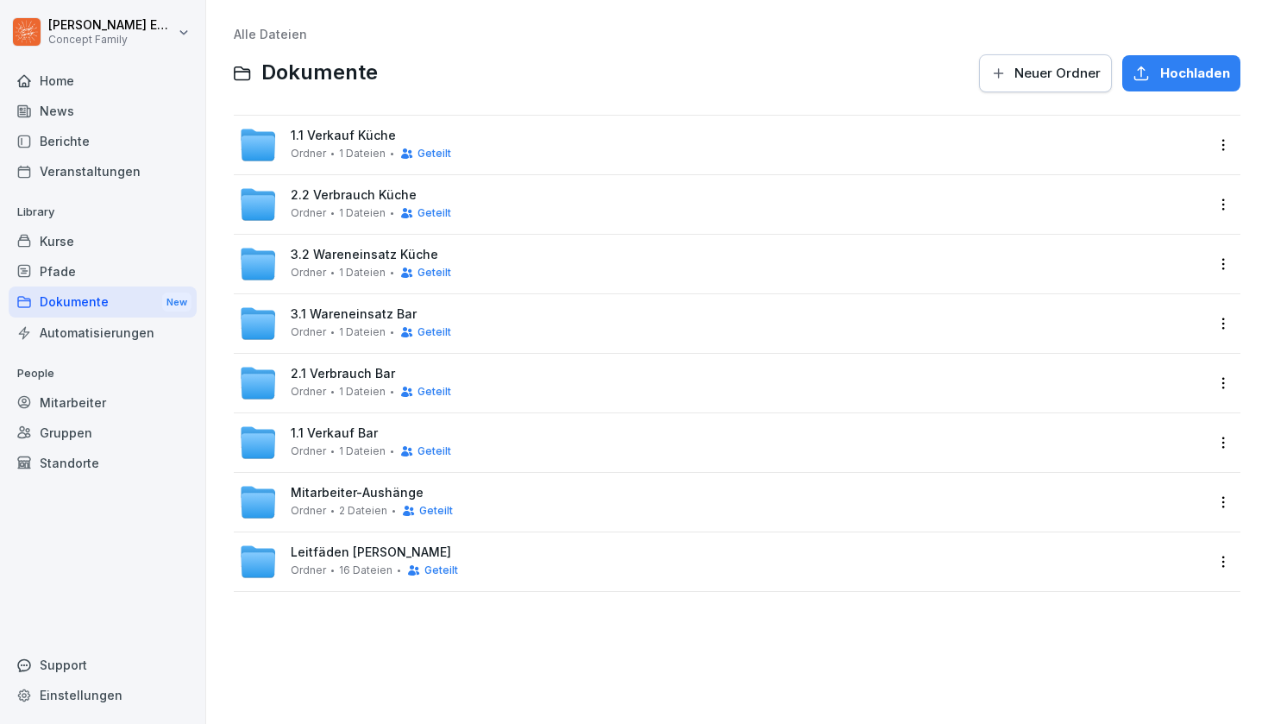
click at [391, 266] on div "Geteilt" at bounding box center [421, 273] width 60 height 14
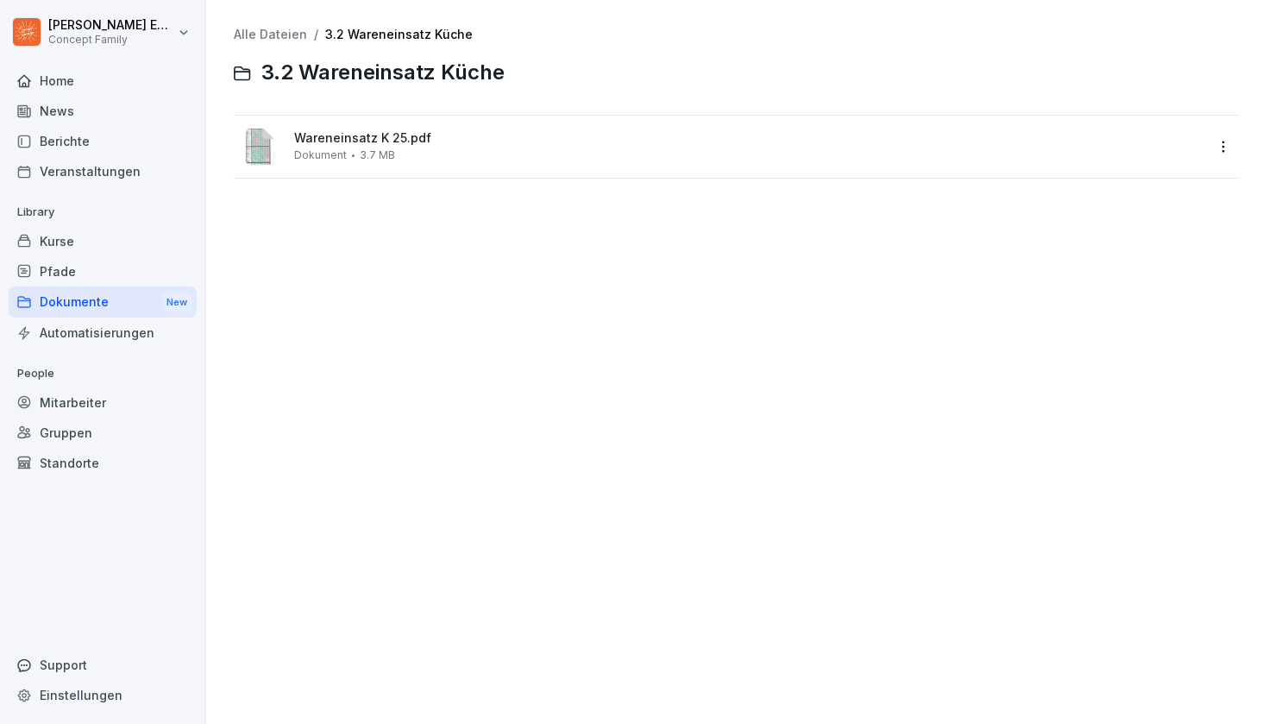
click at [391, 135] on span "Wareneinsatz K 25.pdf" at bounding box center [749, 138] width 910 height 15
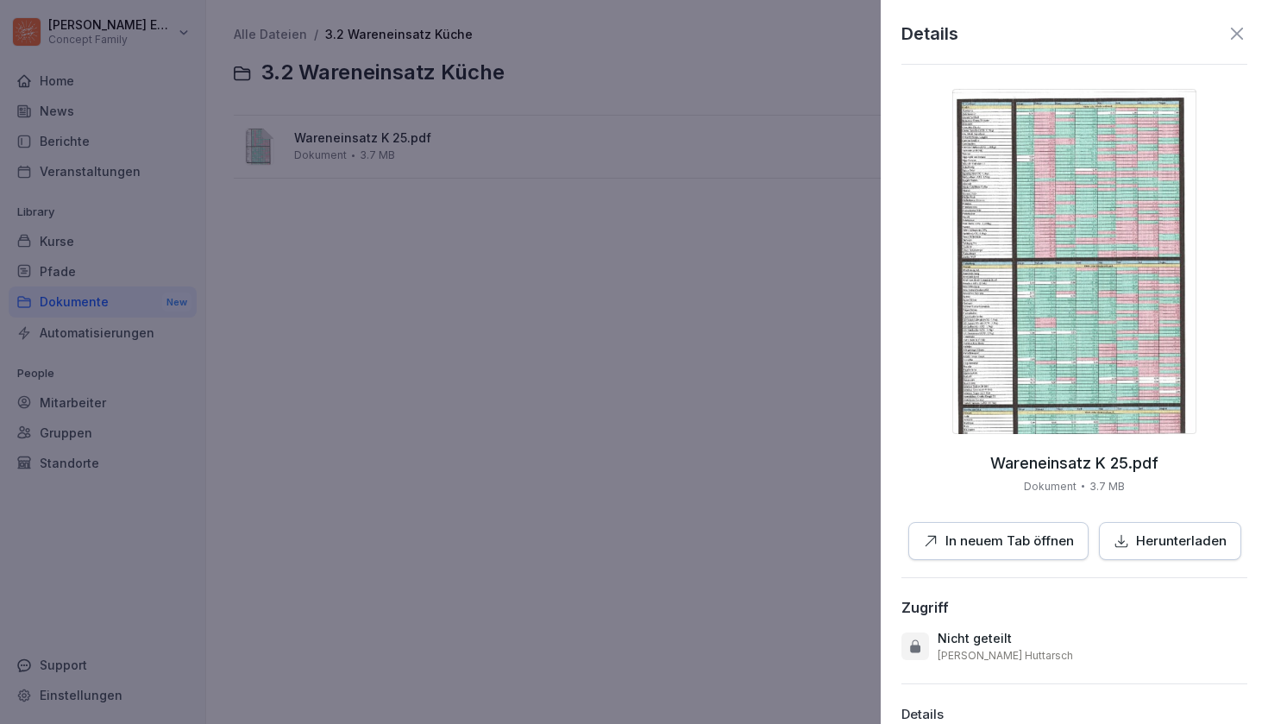
click at [984, 179] on img at bounding box center [1075, 261] width 244 height 345
